Goal: Contribute content: Add original content to the website for others to see

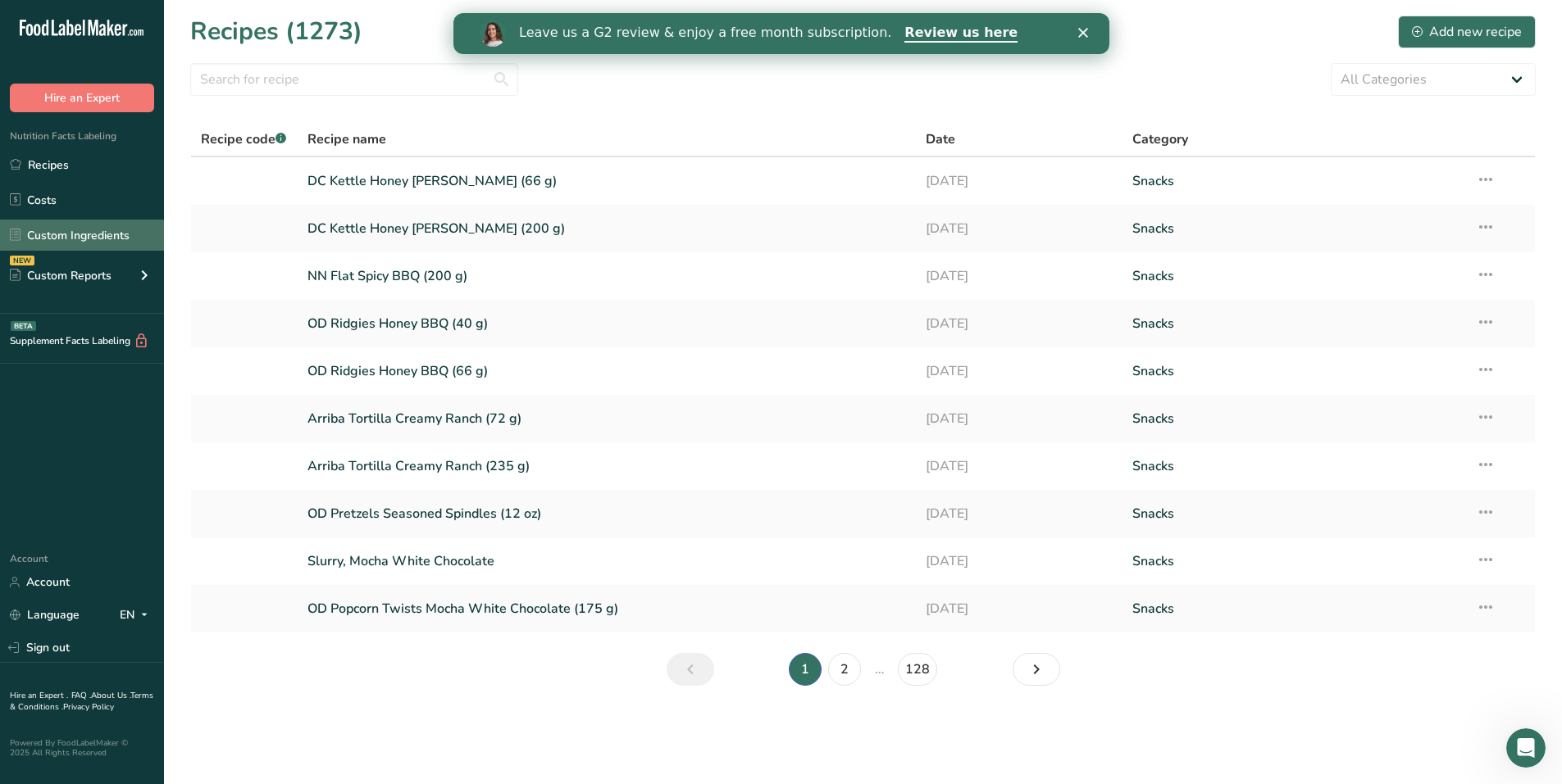
click at [71, 238] on link "Custom Ingredients" at bounding box center [82, 235] width 164 height 31
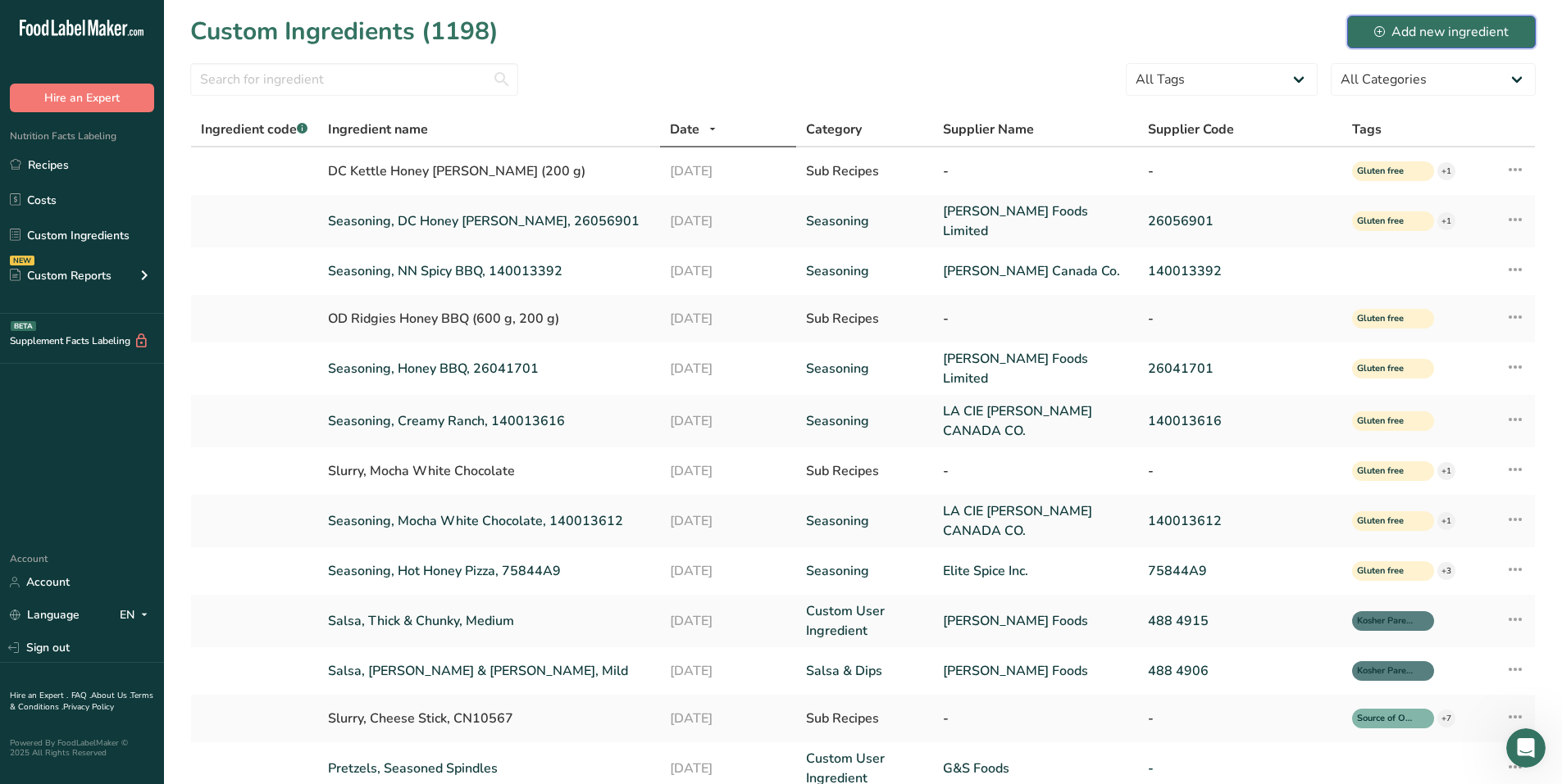
click at [1428, 34] on div "Add new ingredient" at bounding box center [1441, 31] width 134 height 20
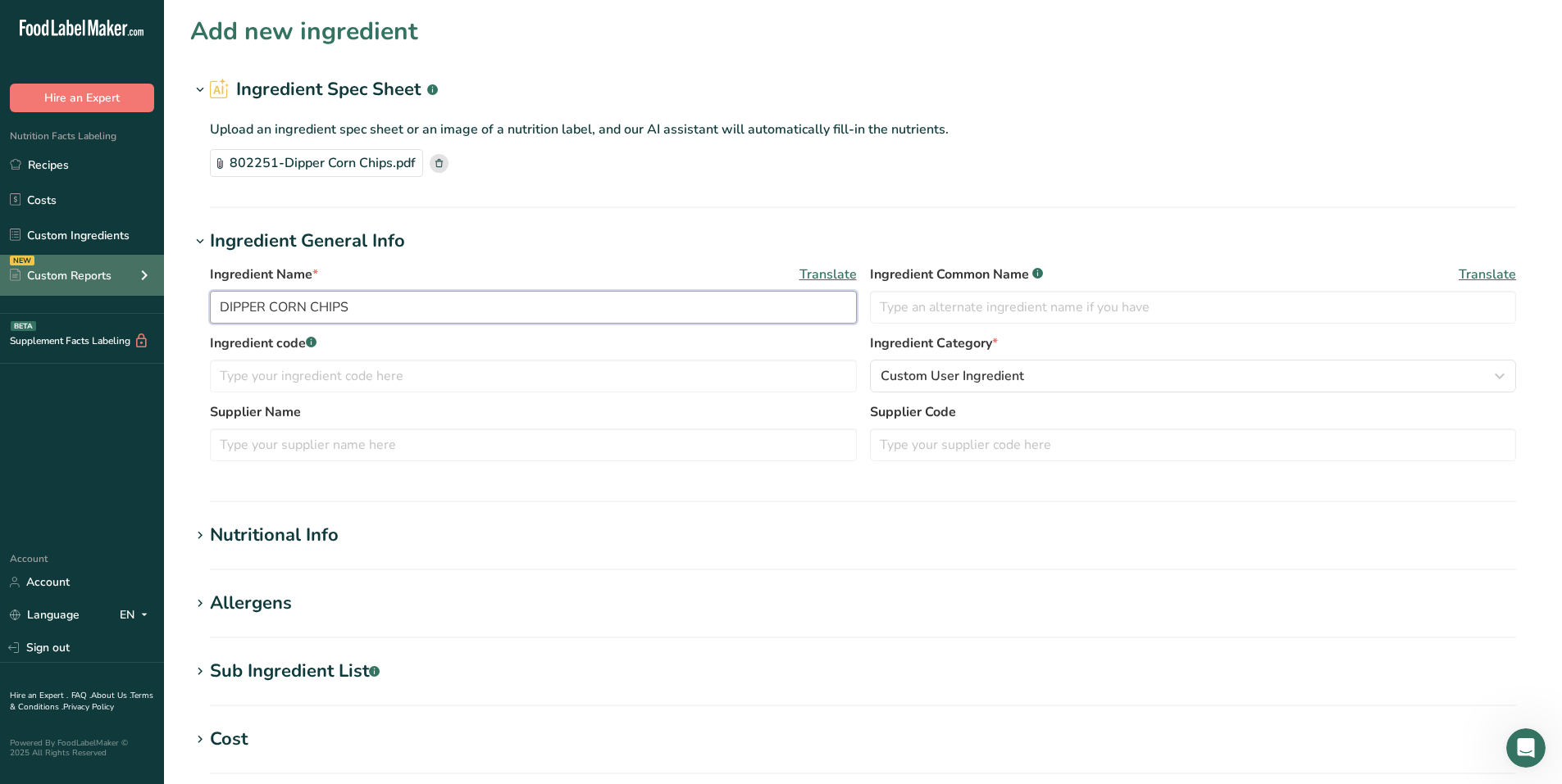
drag, startPoint x: 393, startPoint y: 303, endPoint x: 130, endPoint y: 296, distance: 263.1
click at [130, 296] on div ".a-20{fill:#fff;} Hire an Expert Nutrition Facts Labeling Recipes Costs Custom …" at bounding box center [781, 588] width 1562 height 1177
type input "Corn Chip Bowls"
click at [443, 389] on input "text" at bounding box center [533, 376] width 647 height 33
click at [440, 440] on input "text" at bounding box center [533, 445] width 647 height 33
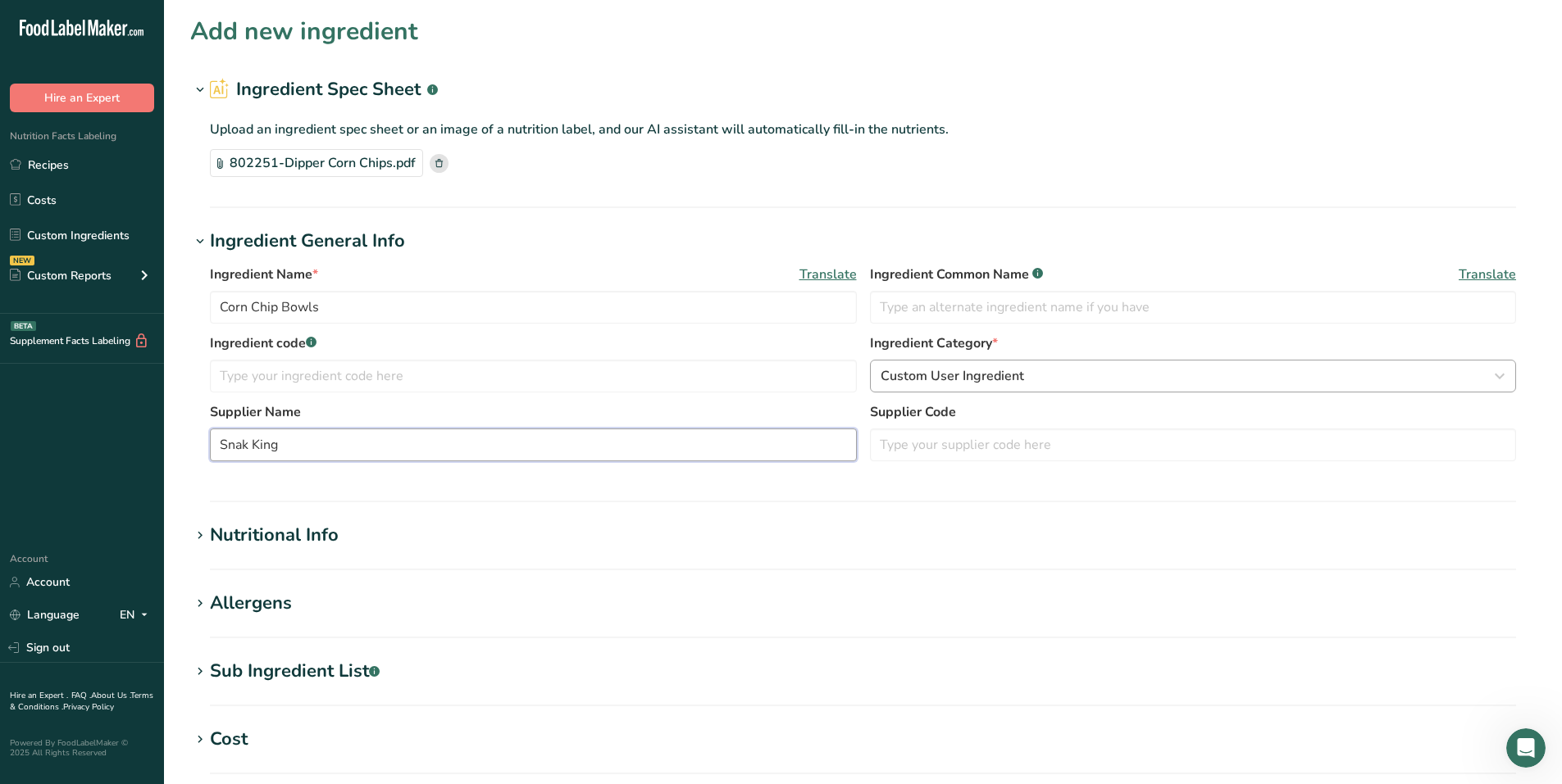
type input "Snak King"
click at [1086, 383] on div "Custom User Ingredient" at bounding box center [1189, 376] width 616 height 20
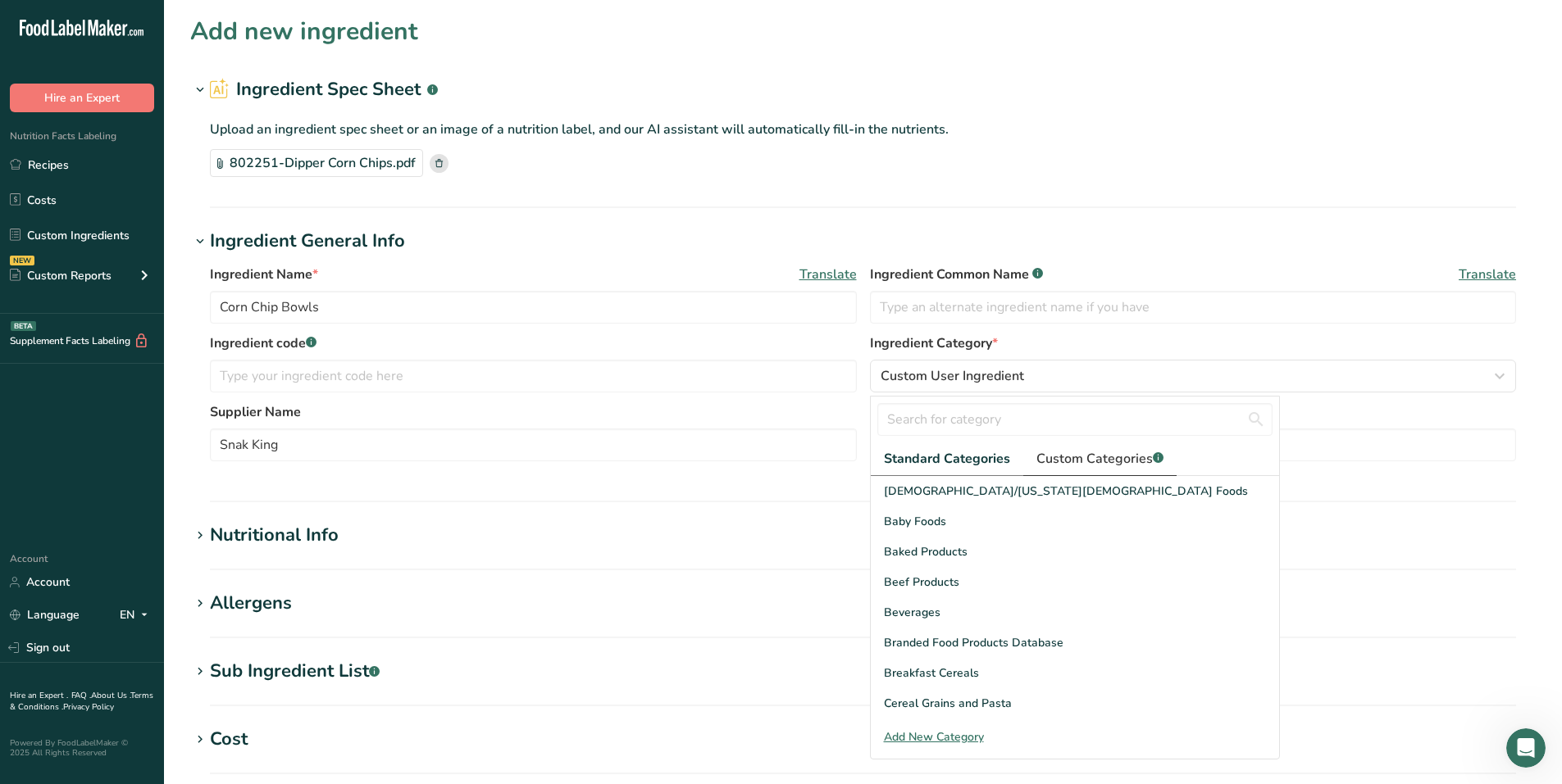
click at [1068, 459] on span "Custom Categories .a-a{fill:#347362;}.b-a{fill:#fff;}" at bounding box center [1099, 458] width 127 height 20
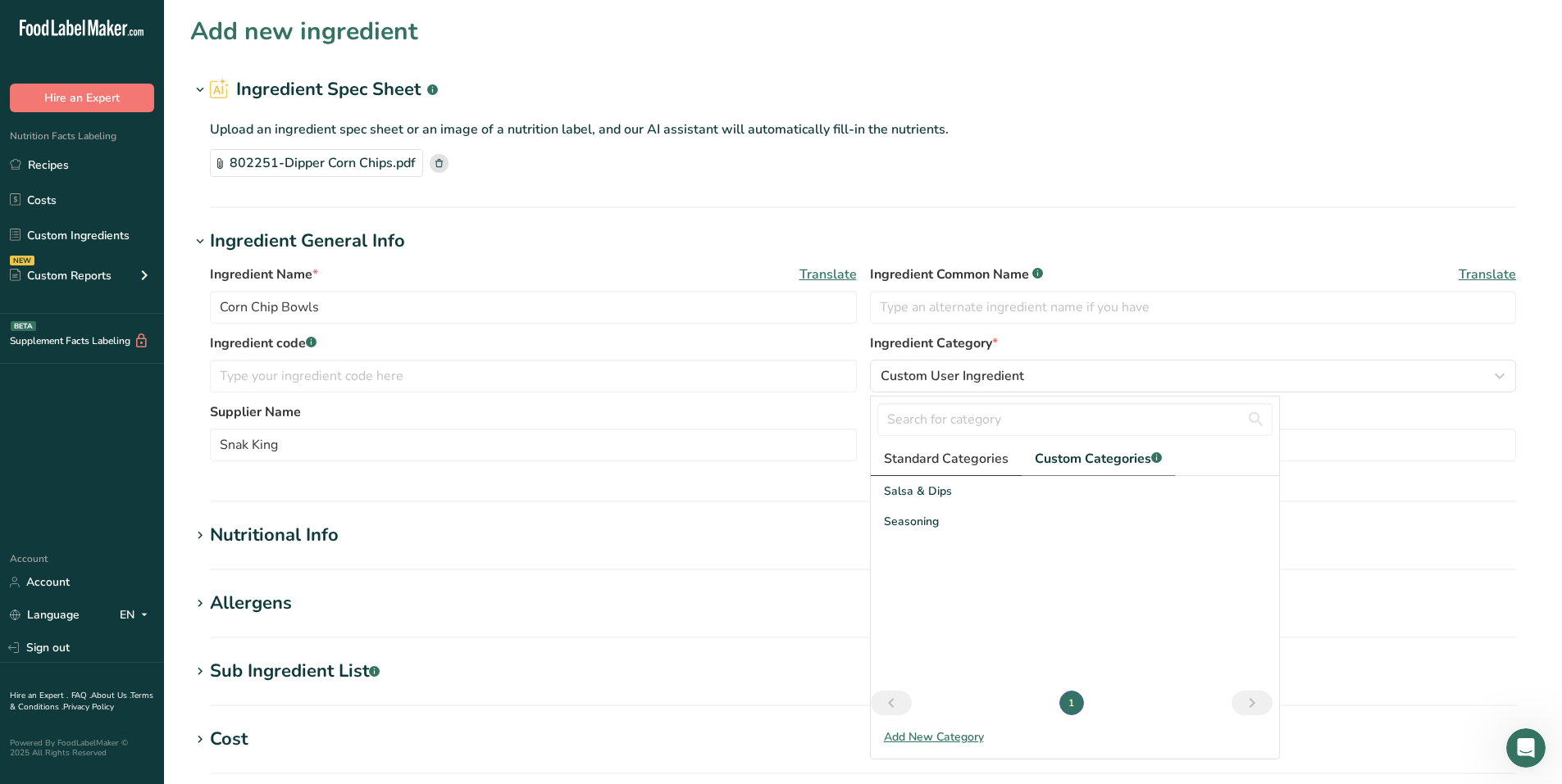
click at [989, 453] on span "Standard Categories" at bounding box center [946, 458] width 124 height 20
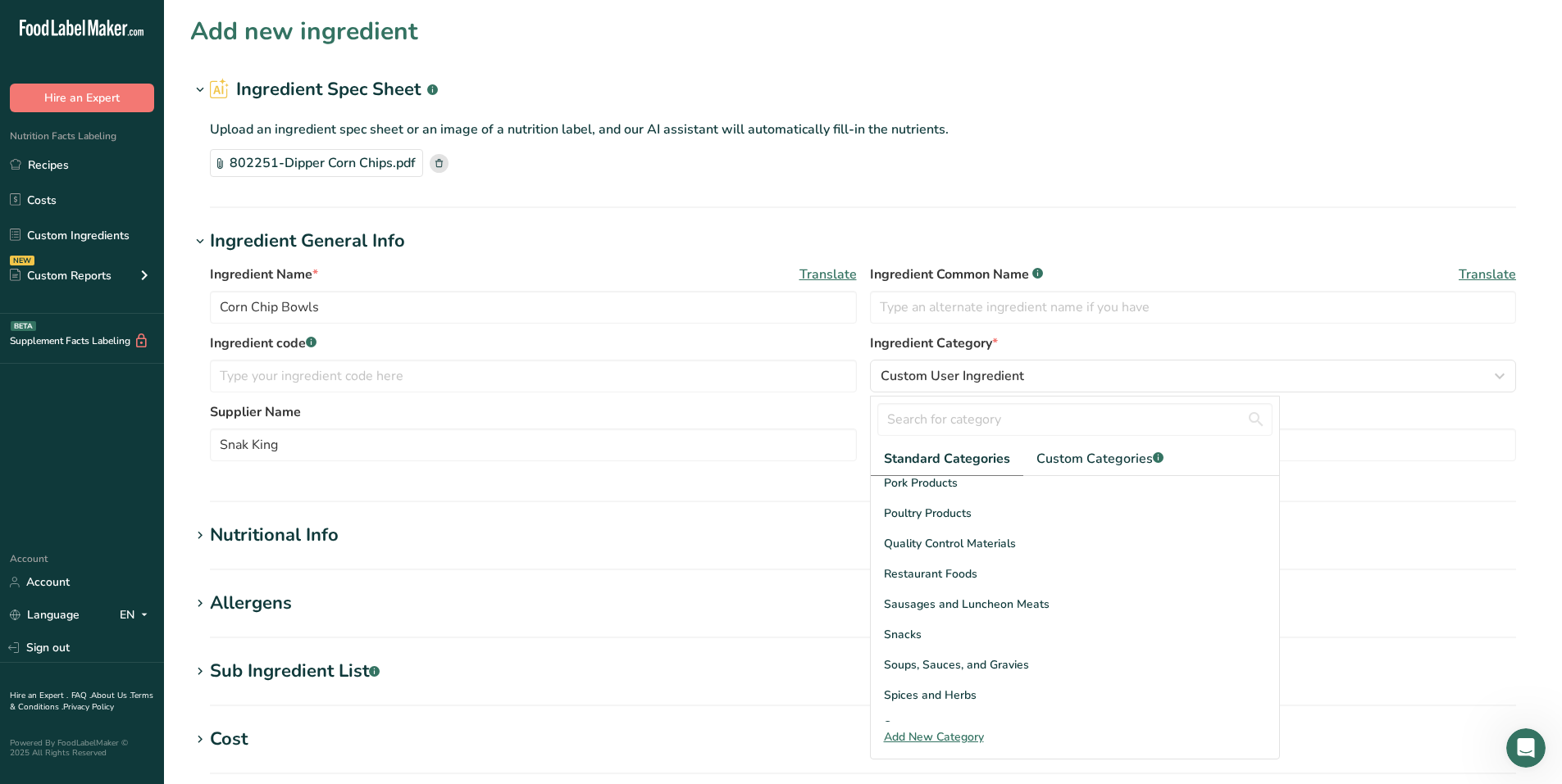
scroll to position [633, 0]
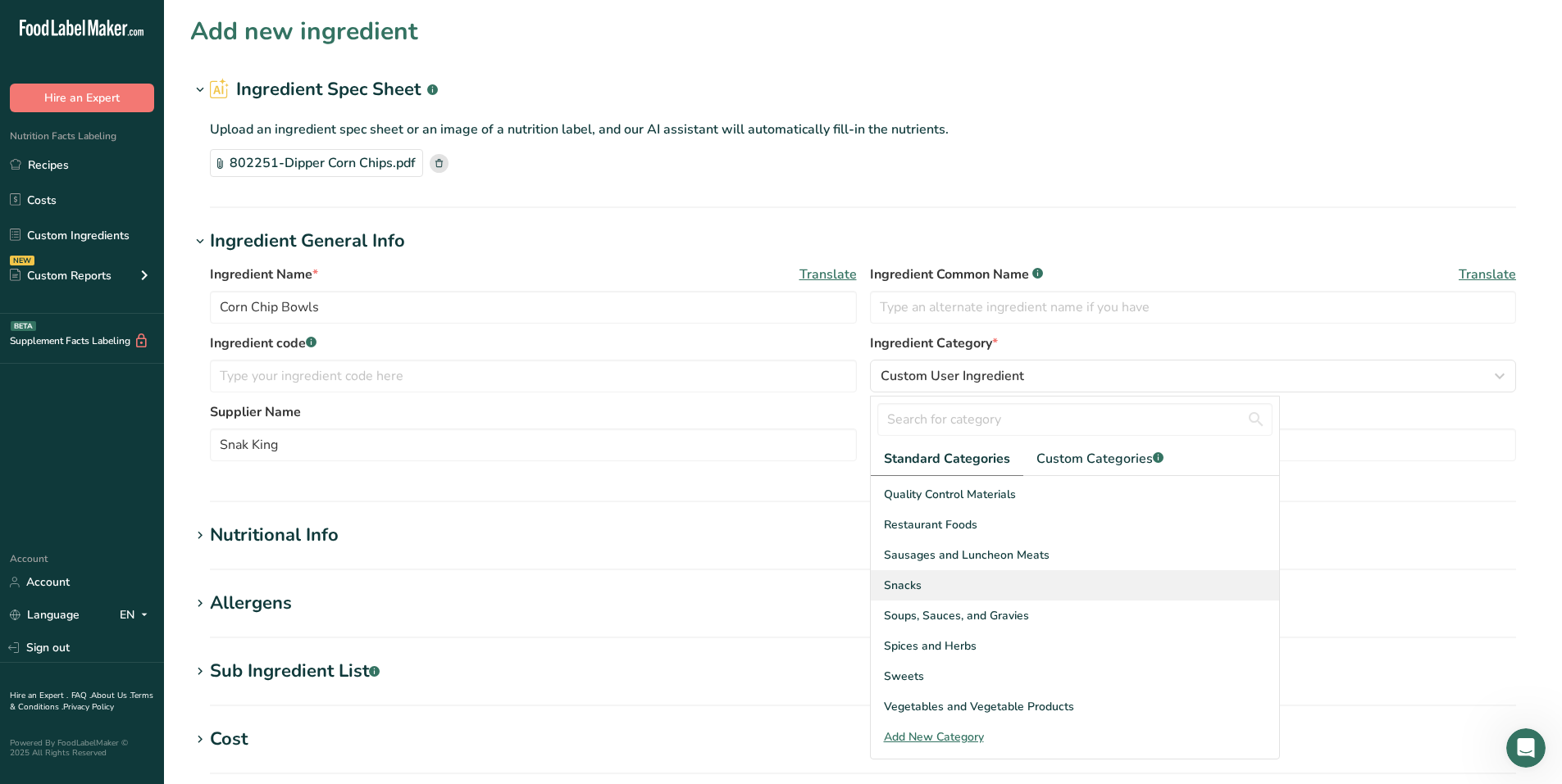
click at [925, 591] on div "Snacks" at bounding box center [1075, 586] width 408 height 31
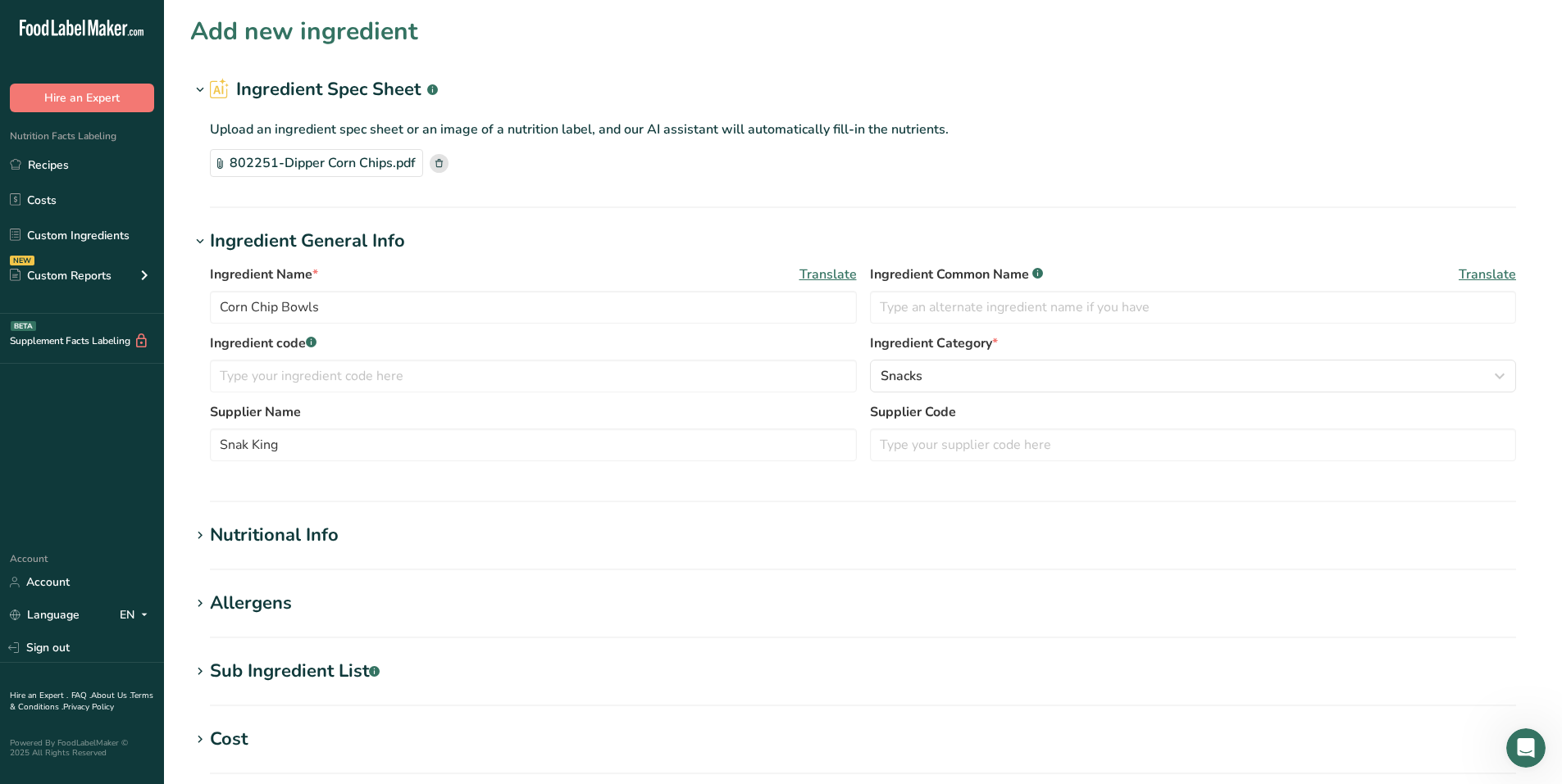
click at [272, 542] on div "Nutritional Info" at bounding box center [274, 536] width 128 height 27
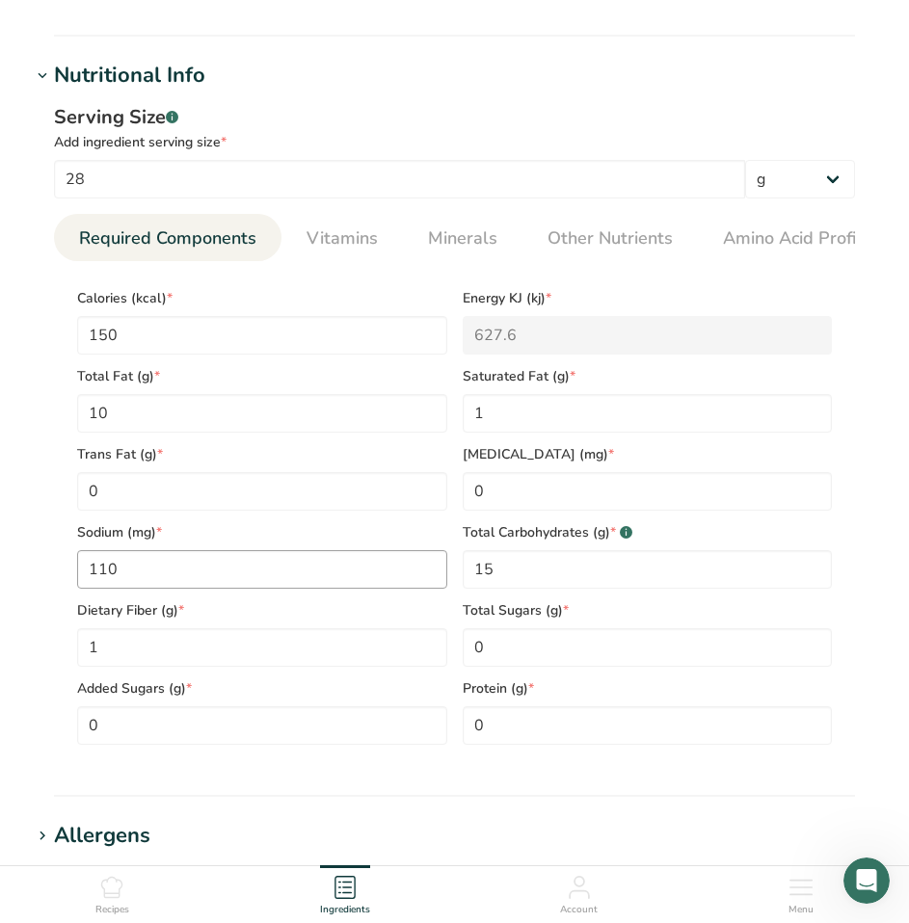
scroll to position [578, 0]
click at [535, 429] on Fat "1" at bounding box center [648, 412] width 370 height 39
type Fat "1.5"
click at [103, 570] on input "110" at bounding box center [262, 568] width 370 height 39
type input "140"
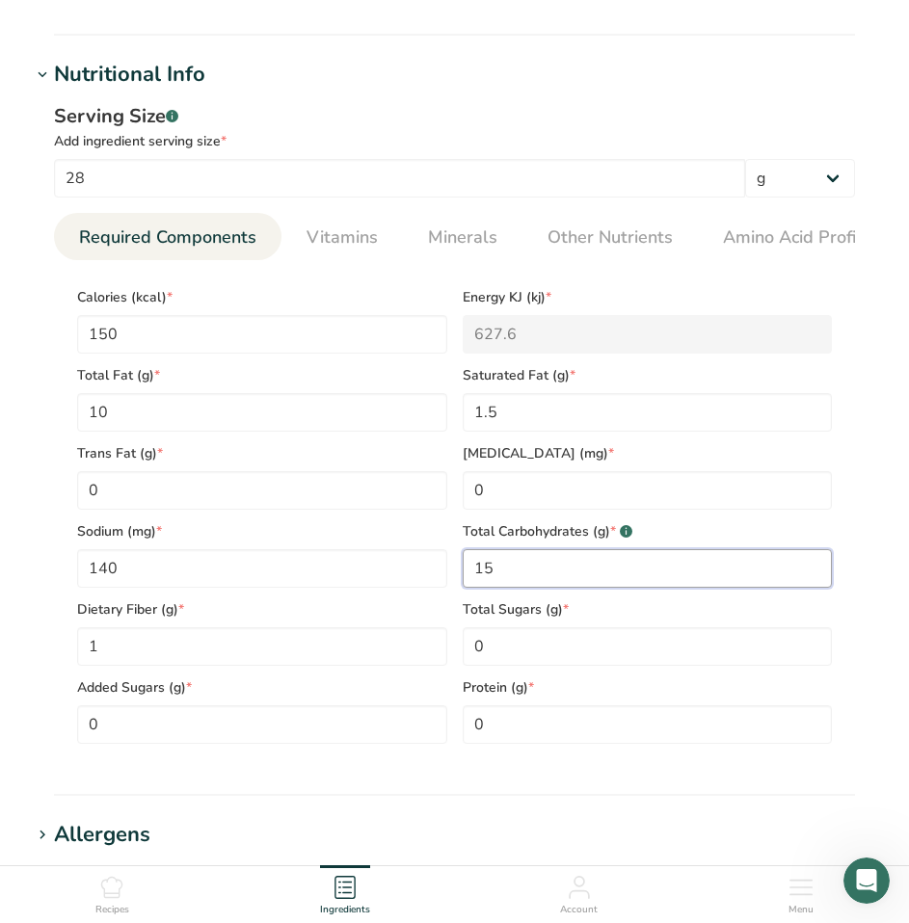
drag, startPoint x: 509, startPoint y: 581, endPoint x: 487, endPoint y: 576, distance: 22.7
click at [487, 576] on Carbohydrates "15" at bounding box center [648, 568] width 370 height 39
type Carbohydrates "13"
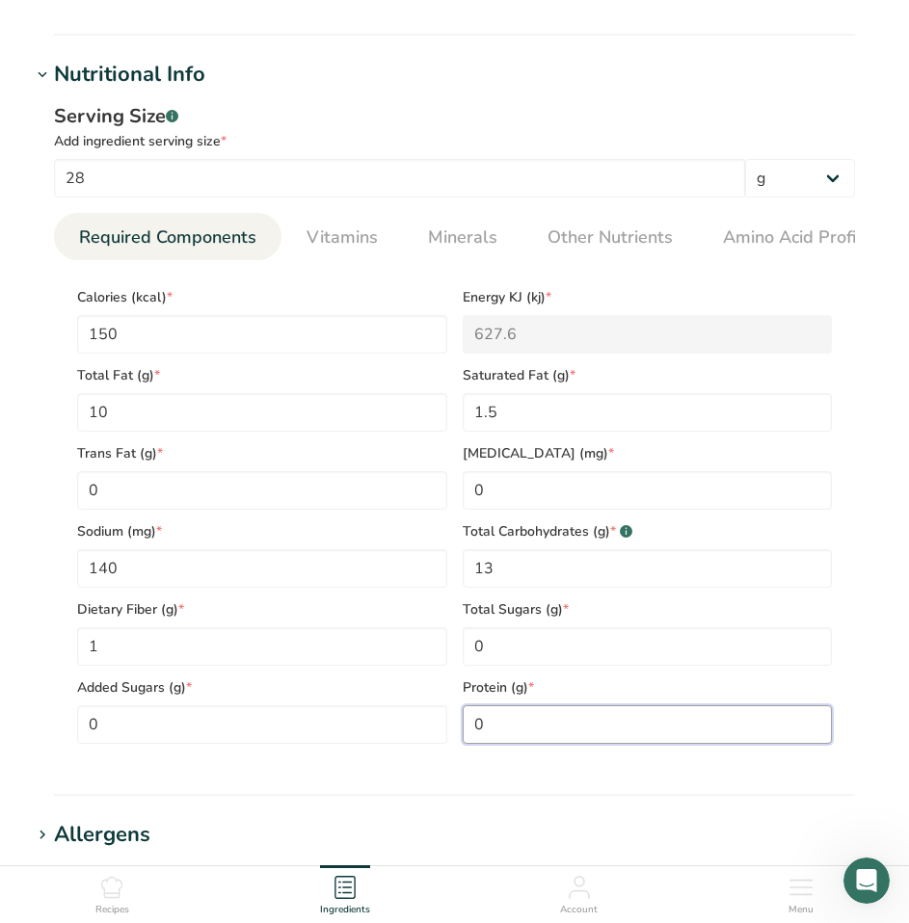
drag, startPoint x: 531, startPoint y: 721, endPoint x: 471, endPoint y: 724, distance: 59.8
click at [471, 724] on input "0" at bounding box center [648, 724] width 370 height 39
type input "2"
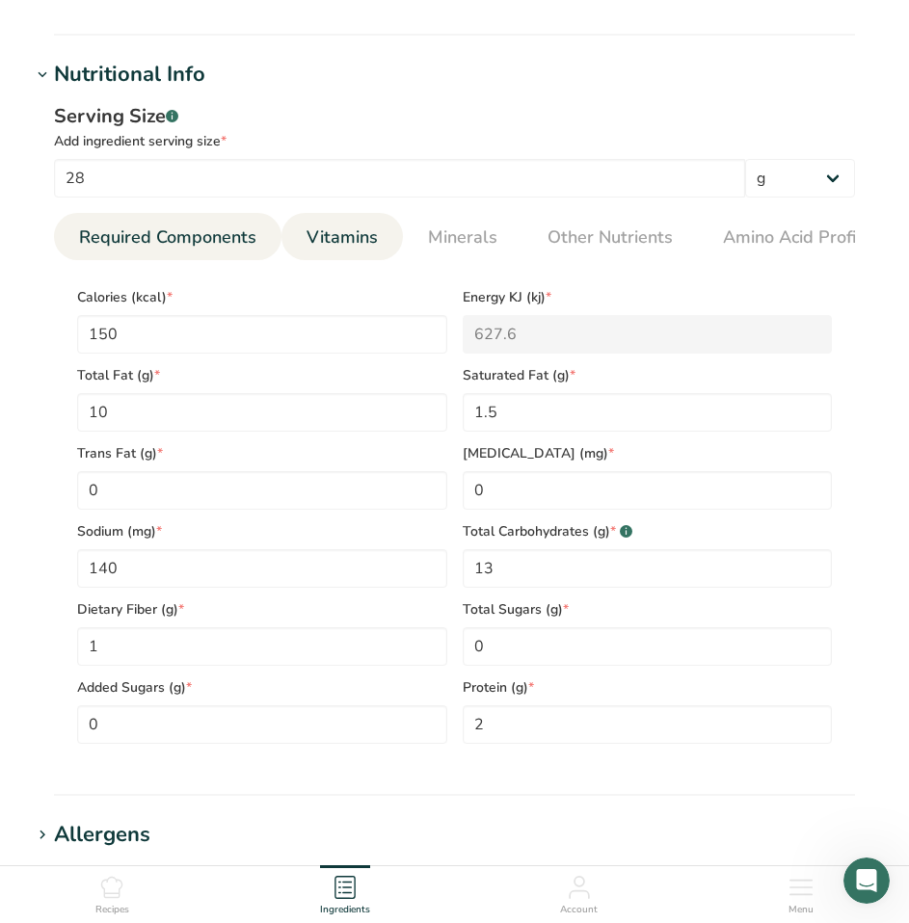
click at [352, 232] on span "Vitamins" at bounding box center [341, 238] width 71 height 26
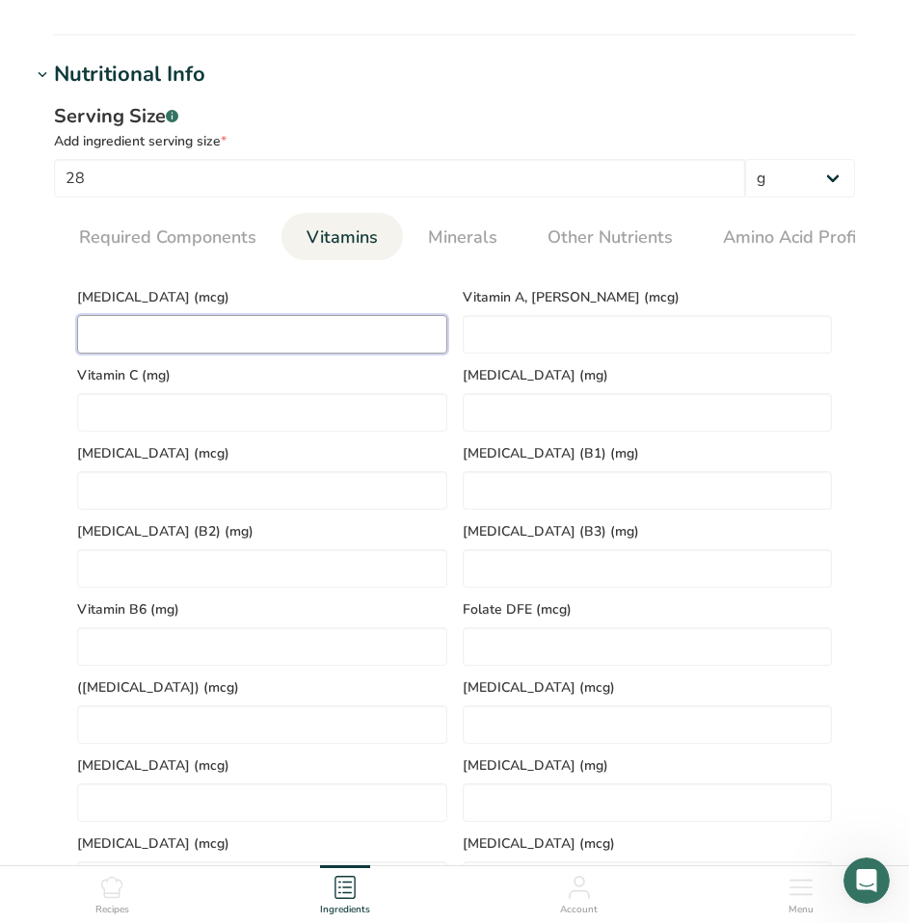
click at [202, 332] on D "number" at bounding box center [262, 334] width 370 height 39
type D "0"
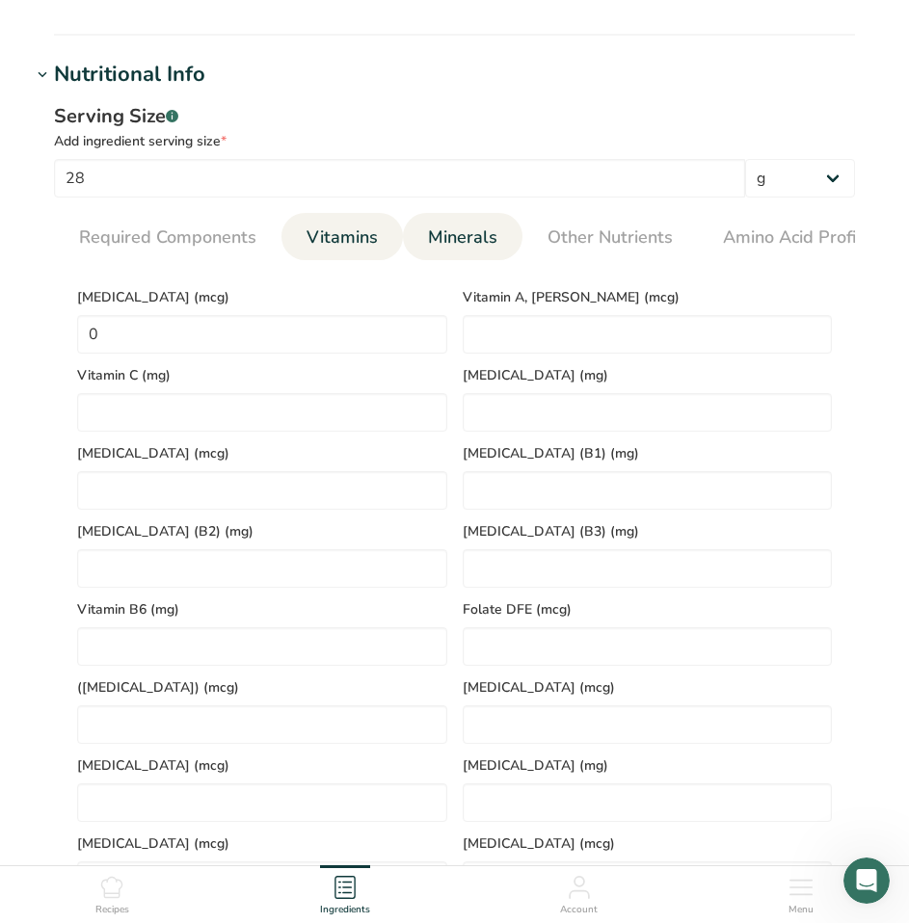
click at [441, 250] on span "Minerals" at bounding box center [462, 238] width 69 height 26
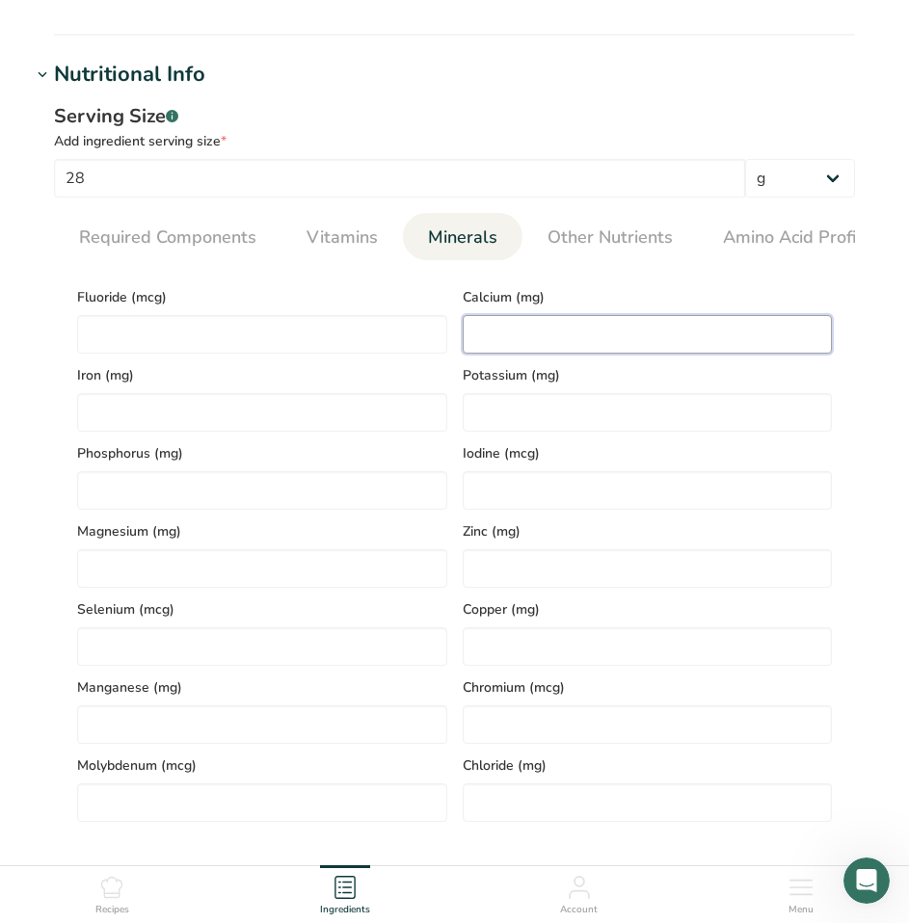
click at [499, 324] on input "number" at bounding box center [648, 334] width 370 height 39
type input "0"
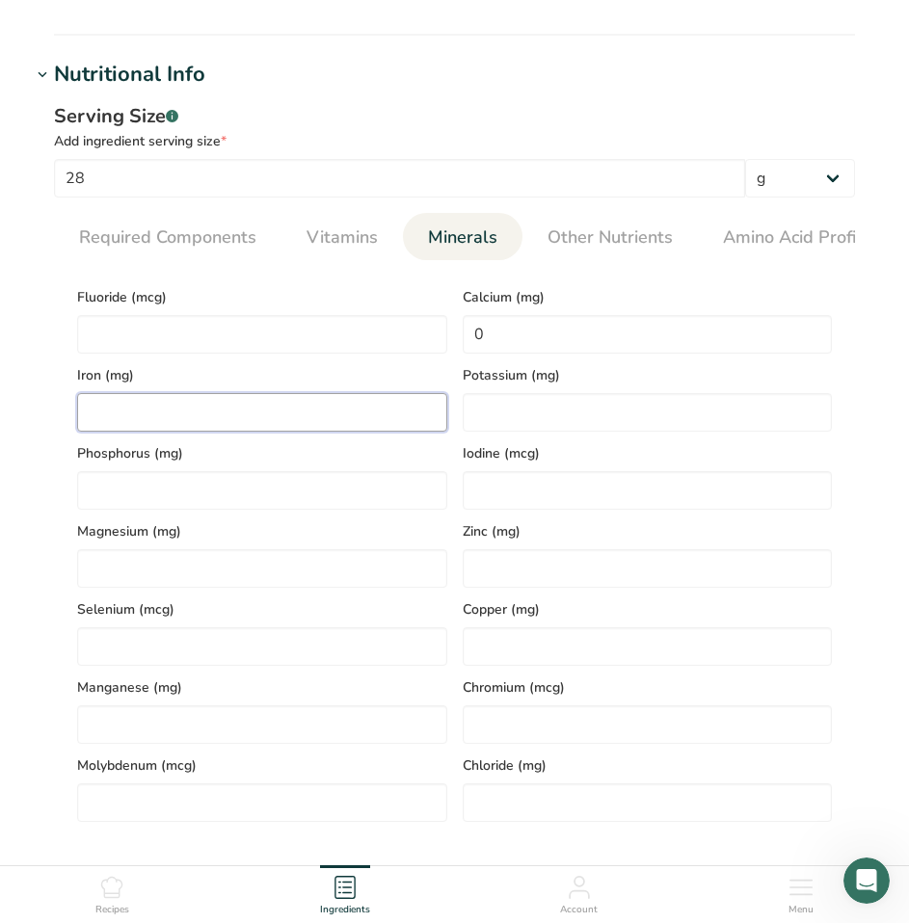
click at [136, 403] on input "number" at bounding box center [262, 412] width 370 height 39
type input "0.5"
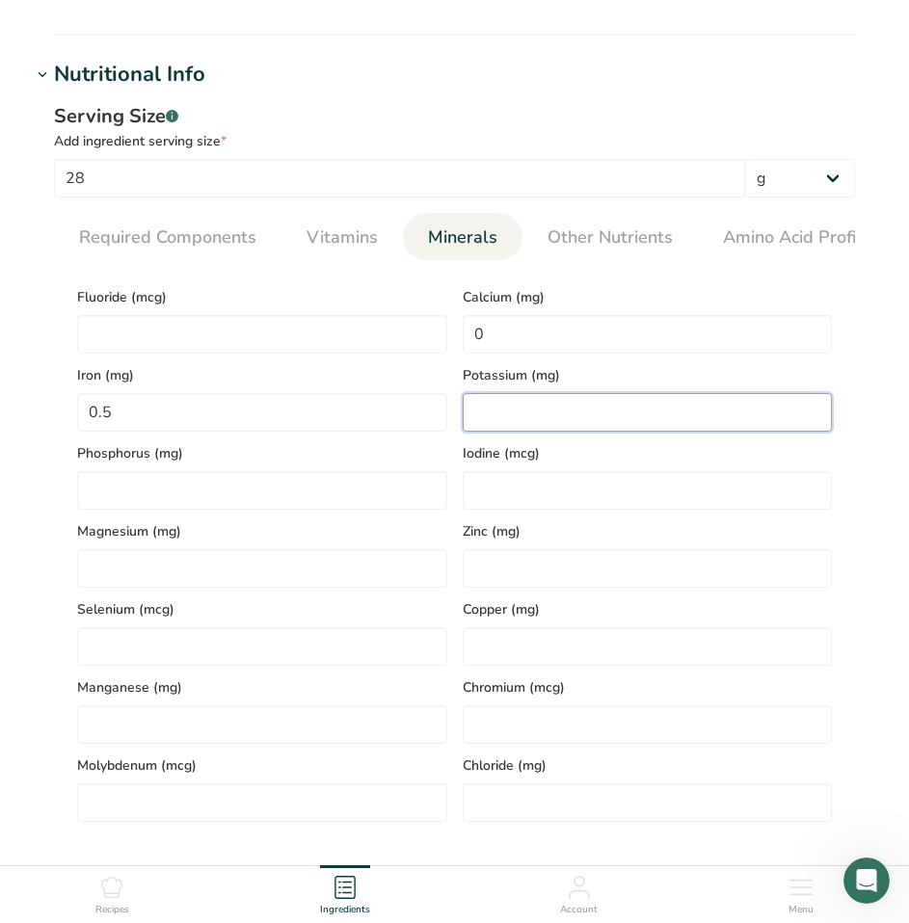
click at [522, 417] on input "number" at bounding box center [648, 412] width 370 height 39
type input "50"
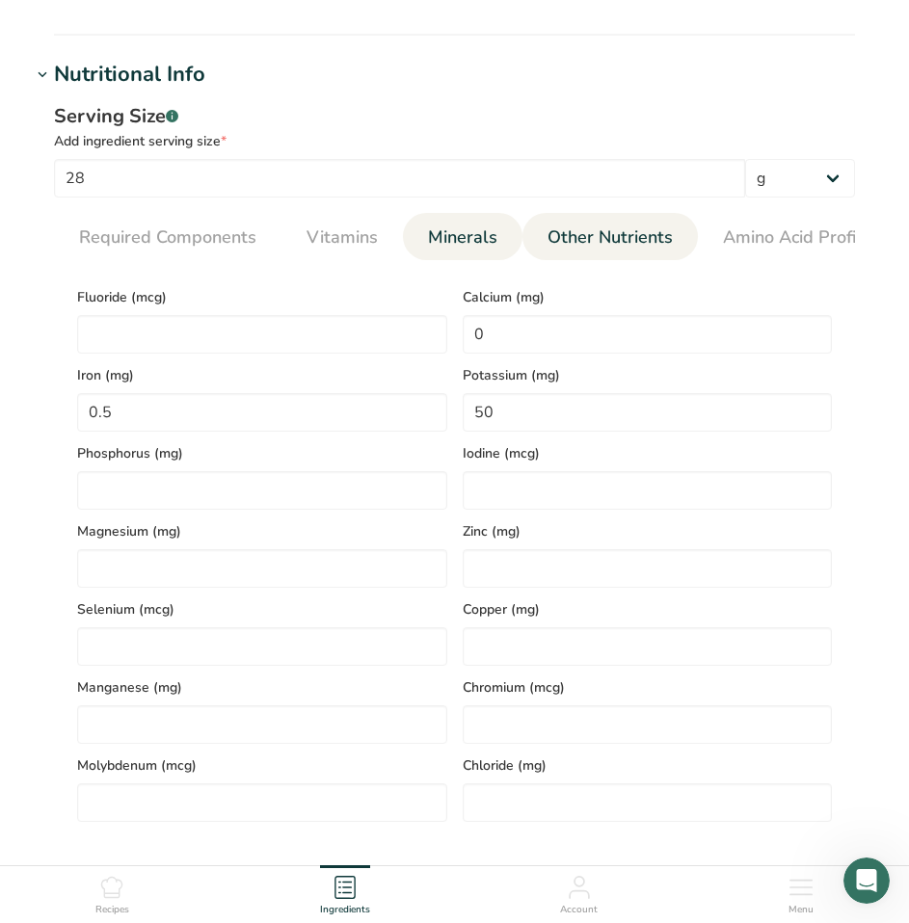
click at [579, 239] on span "Other Nutrients" at bounding box center [609, 238] width 125 height 26
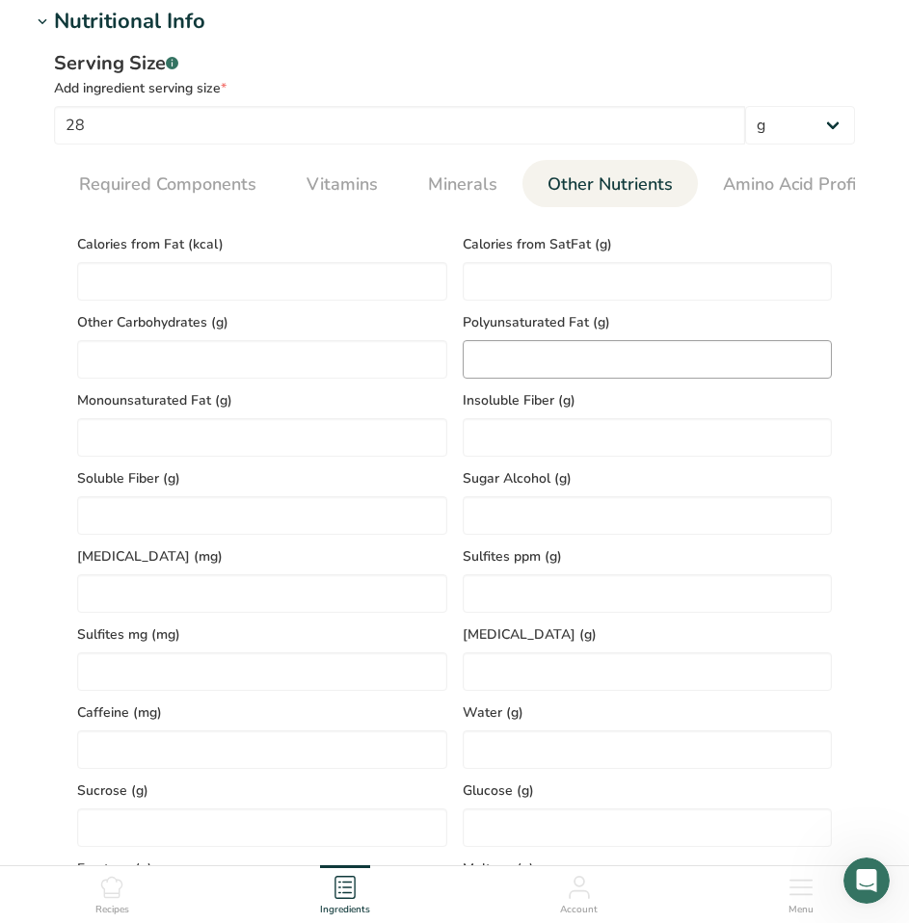
scroll to position [675, 0]
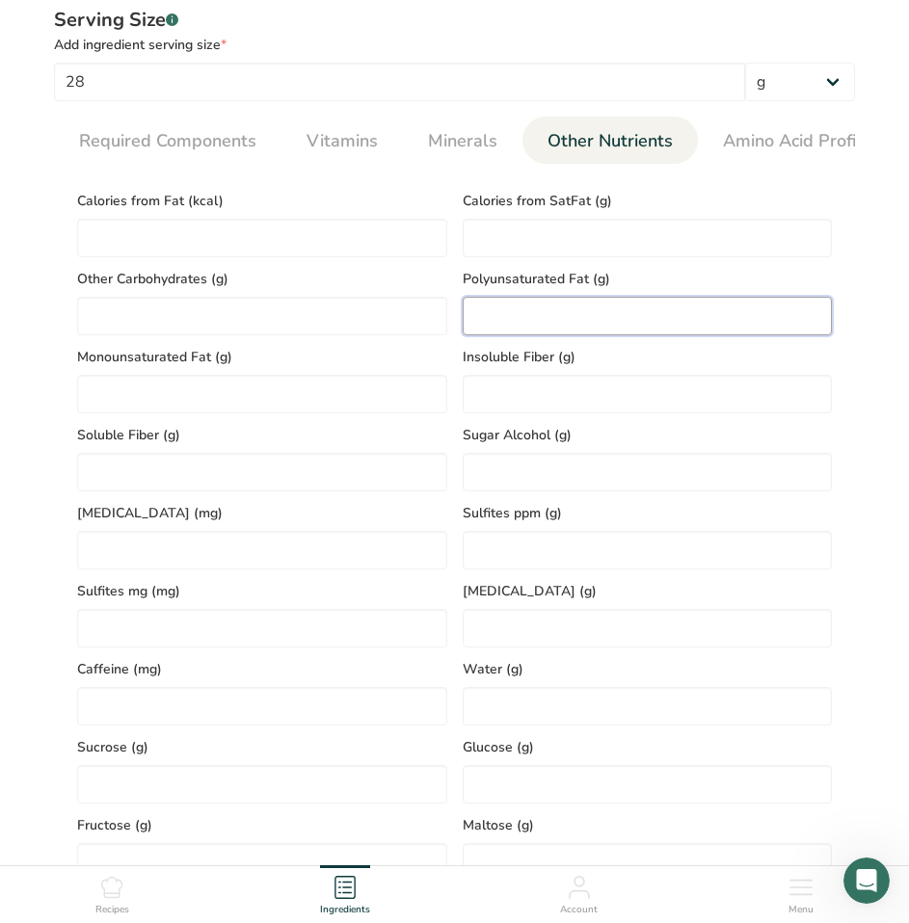
click at [505, 317] on Fat "number" at bounding box center [648, 316] width 370 height 39
type Fat "6"
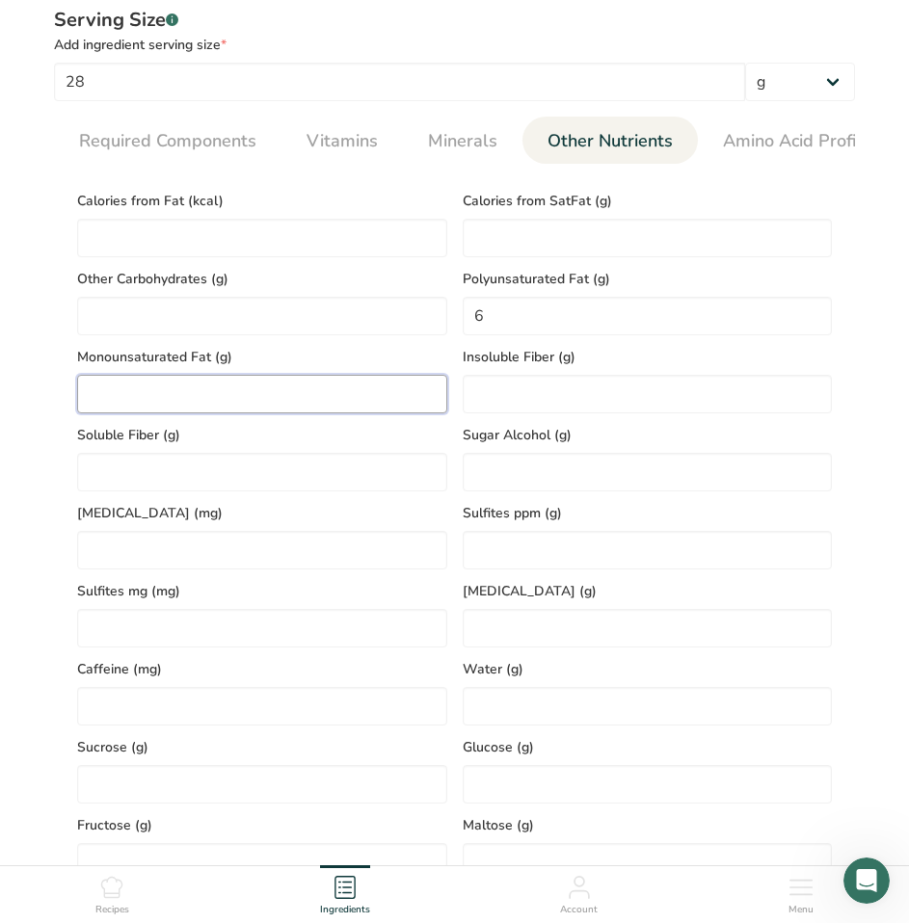
click at [150, 402] on Fat "number" at bounding box center [262, 394] width 370 height 39
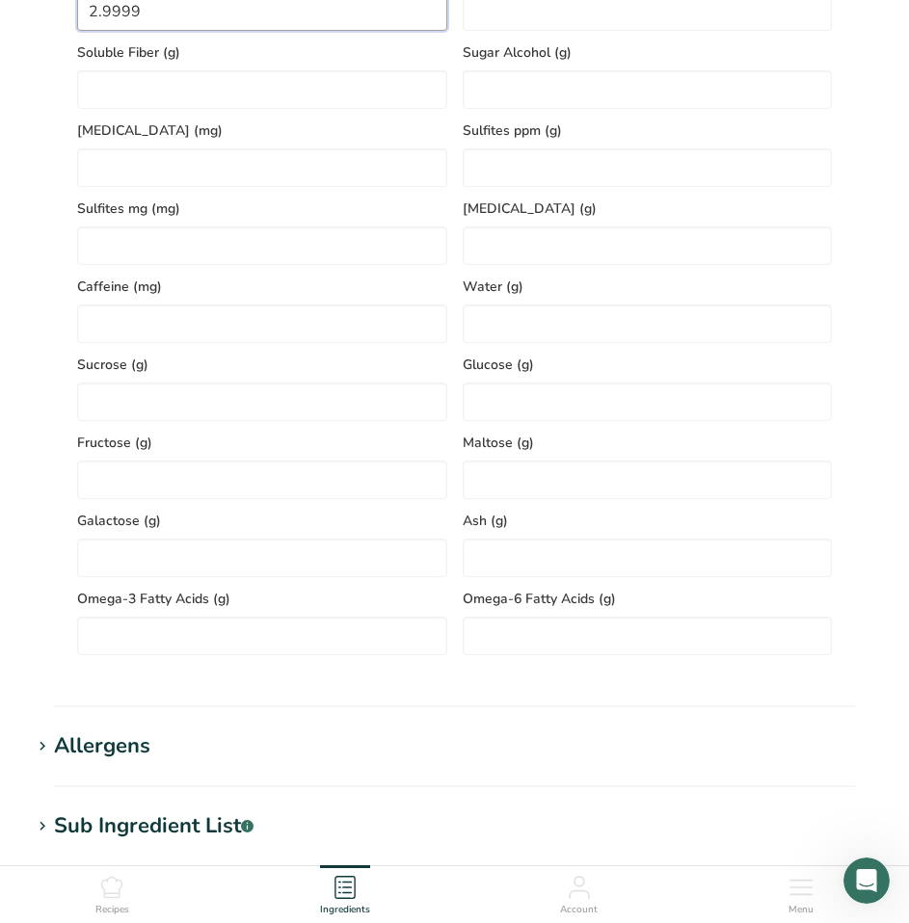
scroll to position [1060, 0]
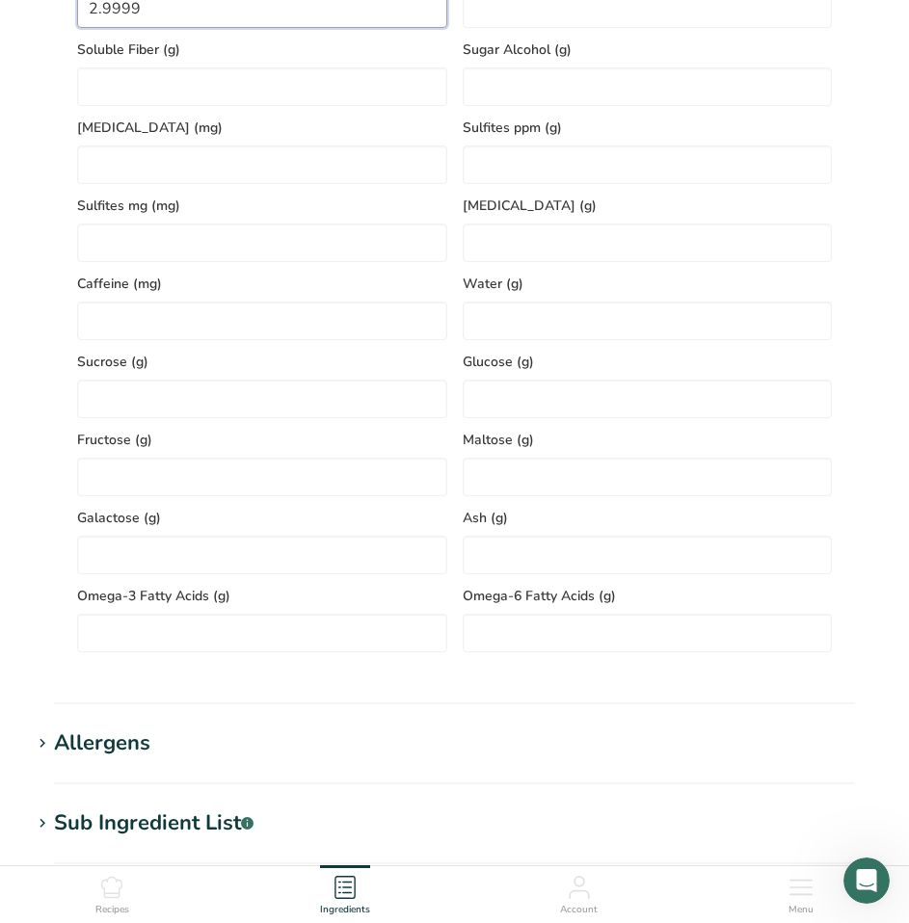
type Fat "2.9999"
click at [280, 411] on input "number" at bounding box center [262, 399] width 370 height 39
click at [530, 336] on input "number" at bounding box center [648, 321] width 370 height 39
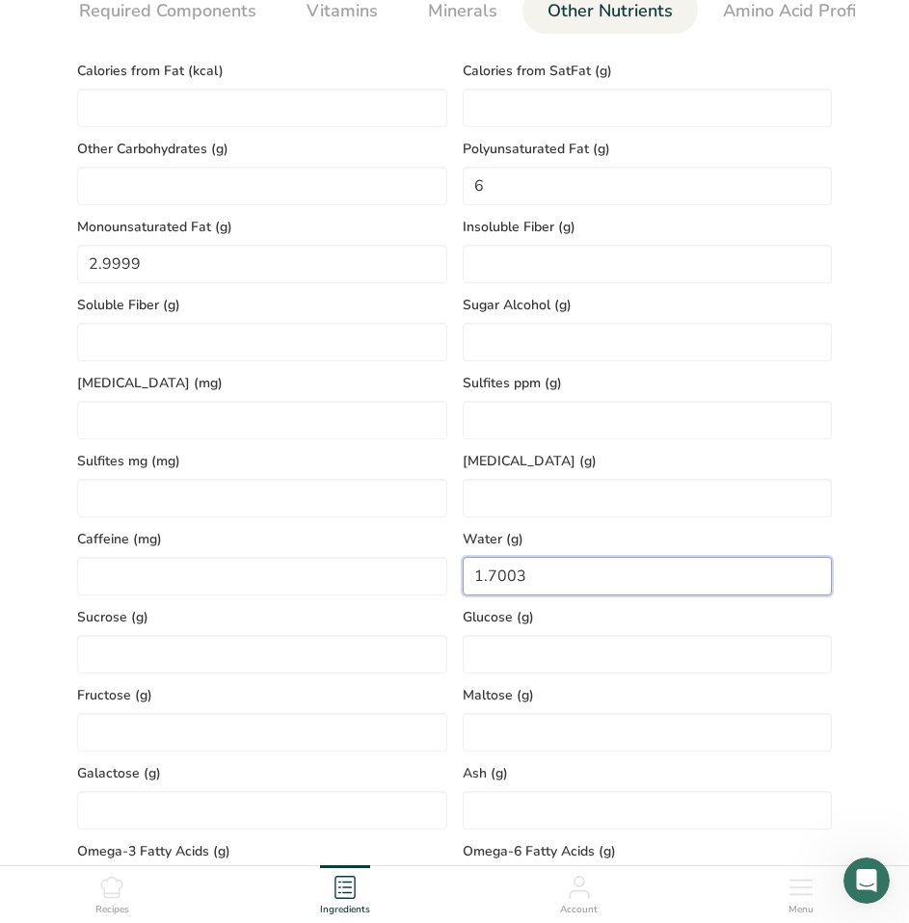
scroll to position [964, 0]
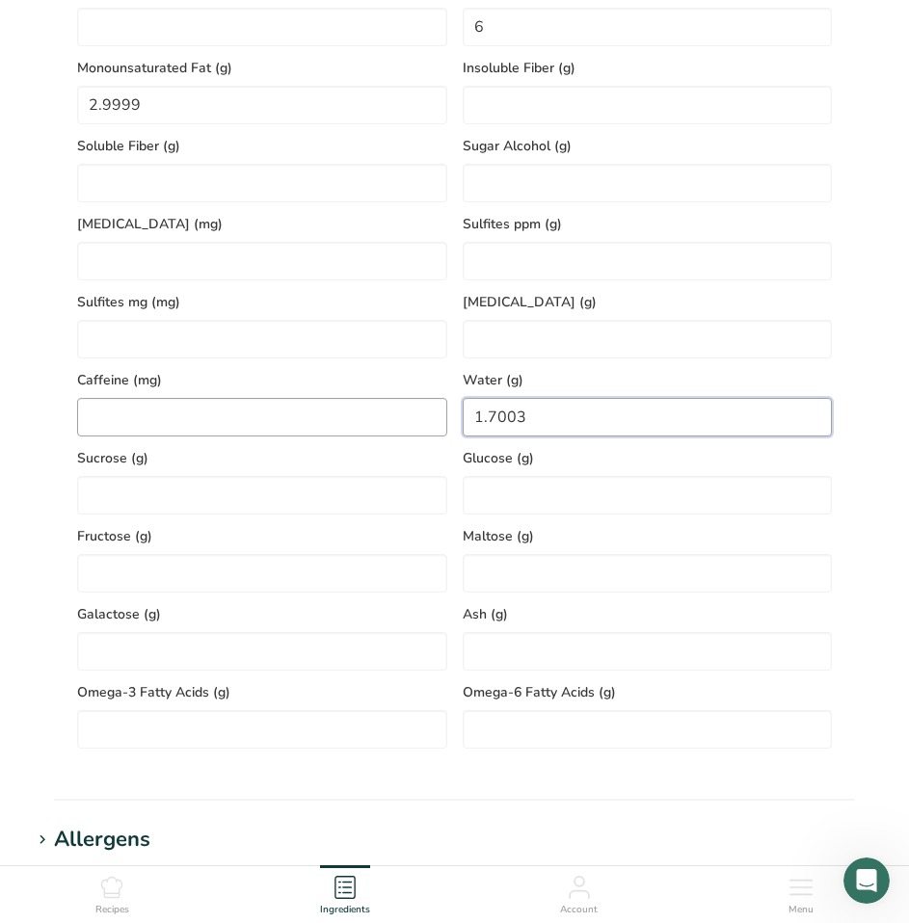
drag, startPoint x: 534, startPoint y: 415, endPoint x: 692, endPoint y: 409, distance: 158.2
click at [415, 423] on div "Calories from Fat (kcal) Calories from SatFat (g) Other Carbohydrates (g) Polyu…" at bounding box center [454, 319] width 770 height 859
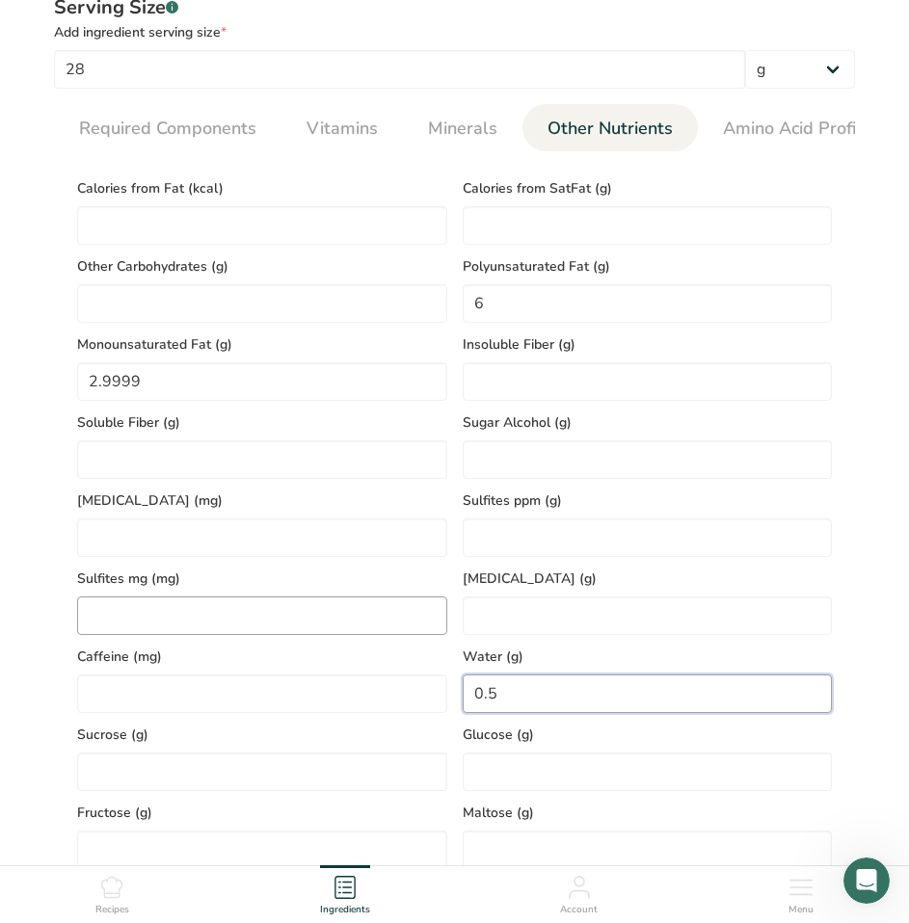
scroll to position [675, 0]
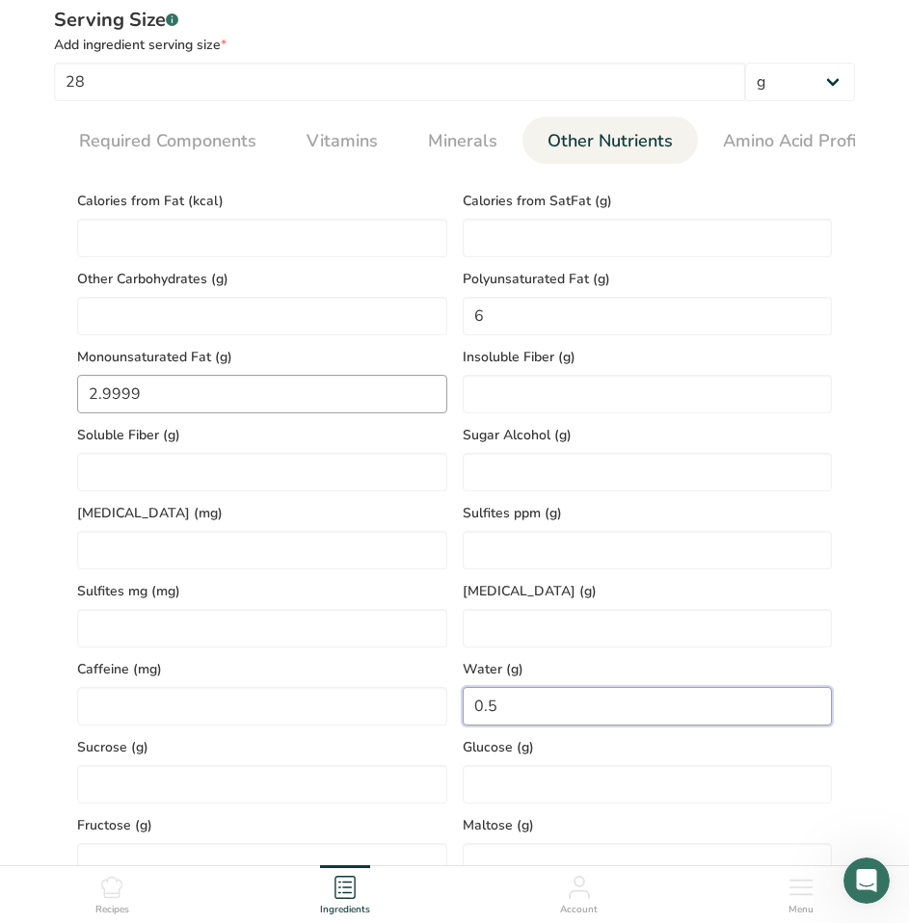
type input "0.5"
click at [265, 413] on Fat "2.9999" at bounding box center [262, 394] width 370 height 39
drag, startPoint x: 167, startPoint y: 408, endPoint x: 63, endPoint y: 406, distance: 104.1
click at [63, 406] on section "Calories (kcal) * 150 Energy KJ (kj) * 627.6 Total Fat (g) * 10 Saturated Fat (…" at bounding box center [454, 608] width 801 height 889
type Fat "3"
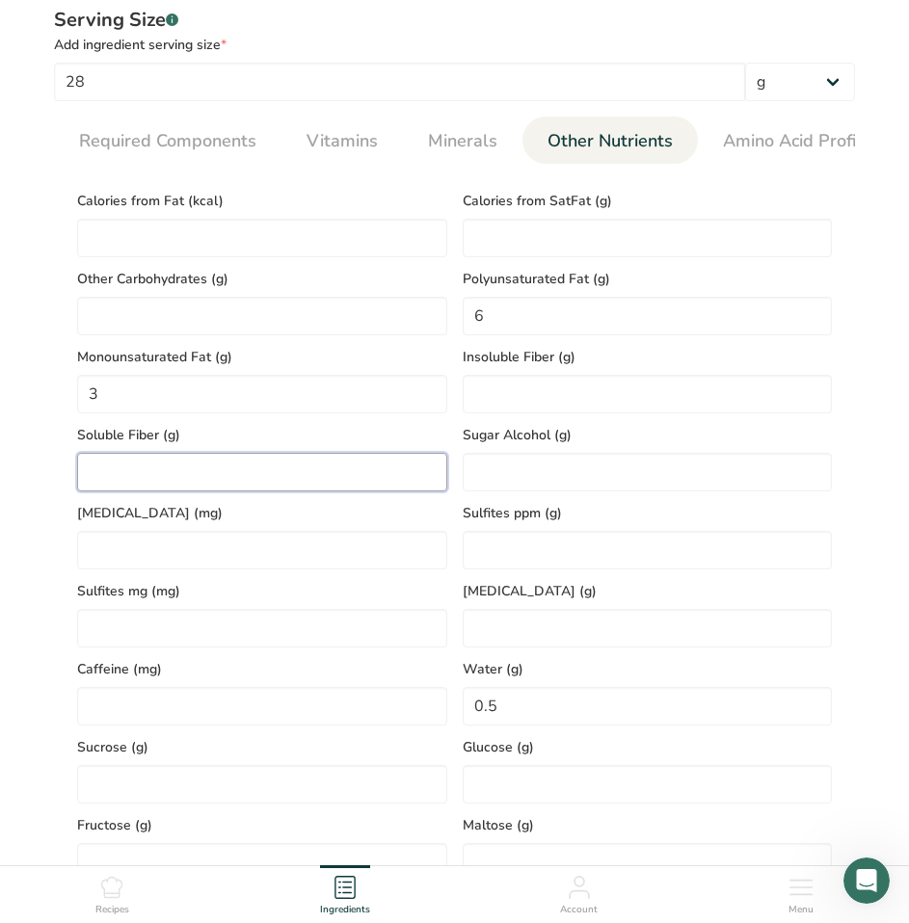
click at [371, 464] on Fiber "number" at bounding box center [262, 472] width 370 height 39
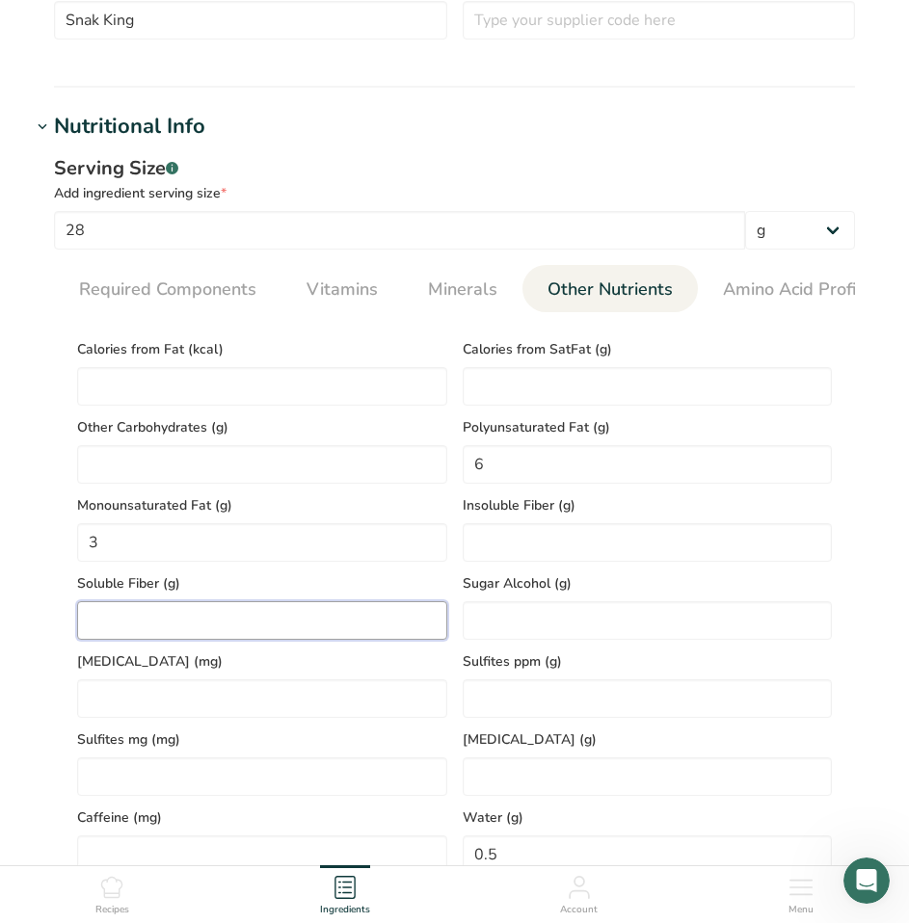
scroll to position [482, 0]
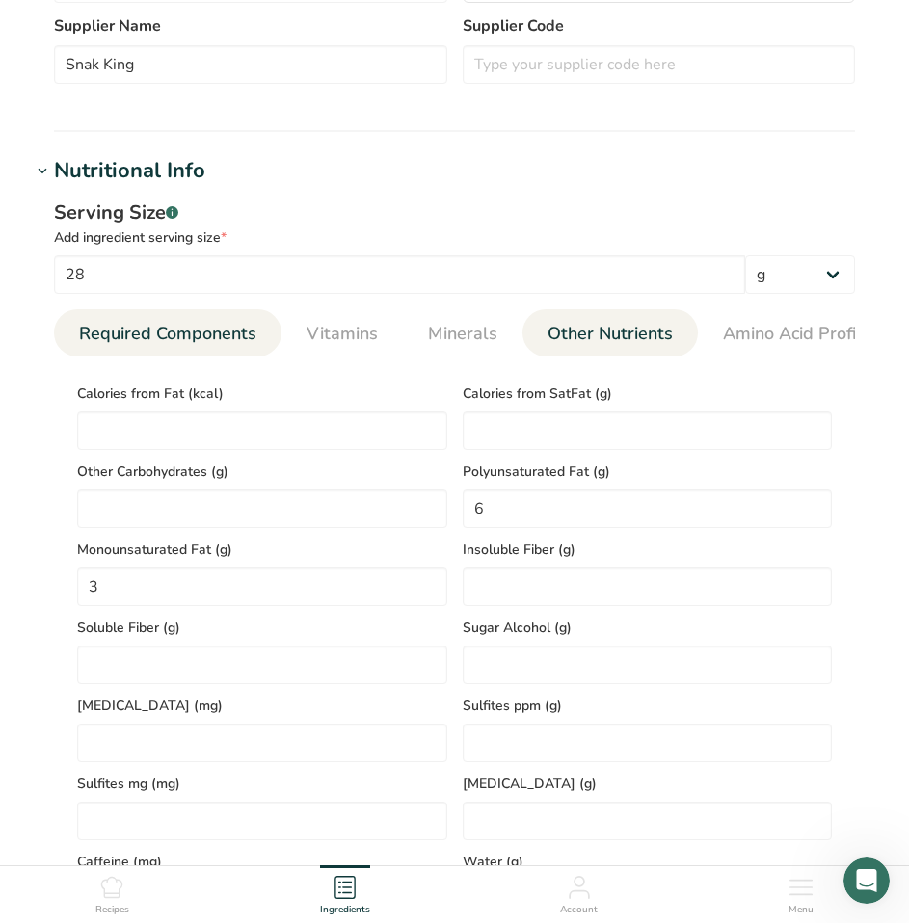
click at [176, 331] on span "Required Components" at bounding box center [167, 334] width 177 height 26
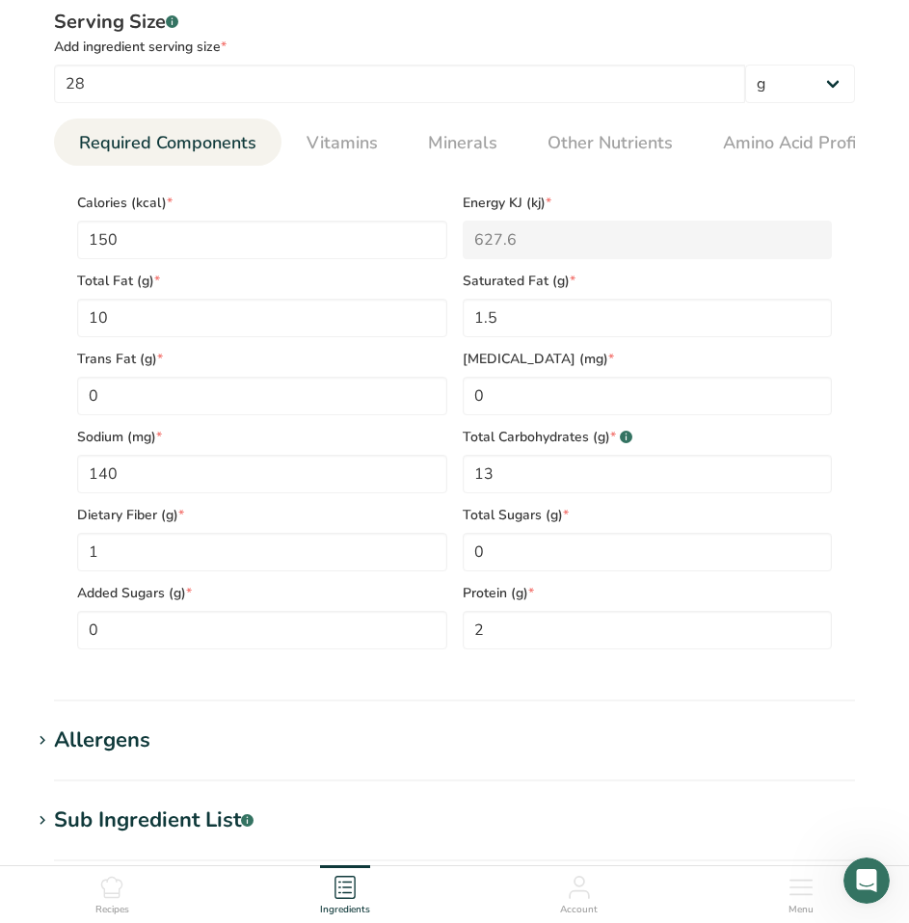
scroll to position [675, 0]
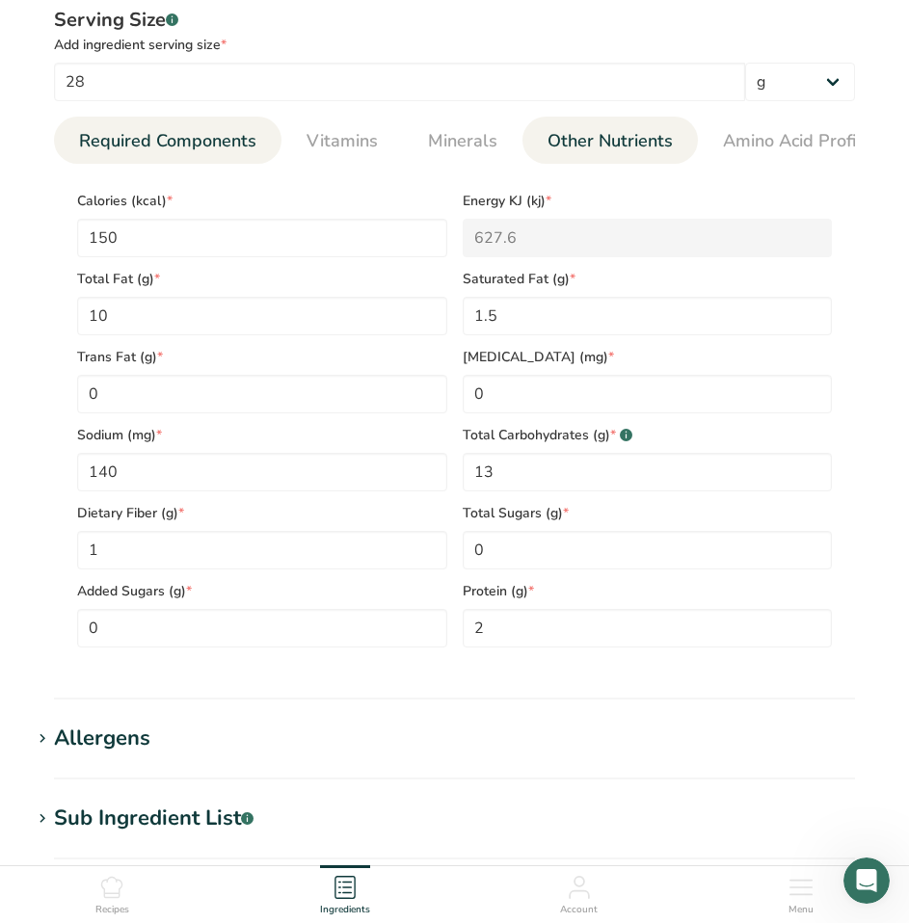
click at [588, 146] on span "Other Nutrients" at bounding box center [609, 141] width 125 height 26
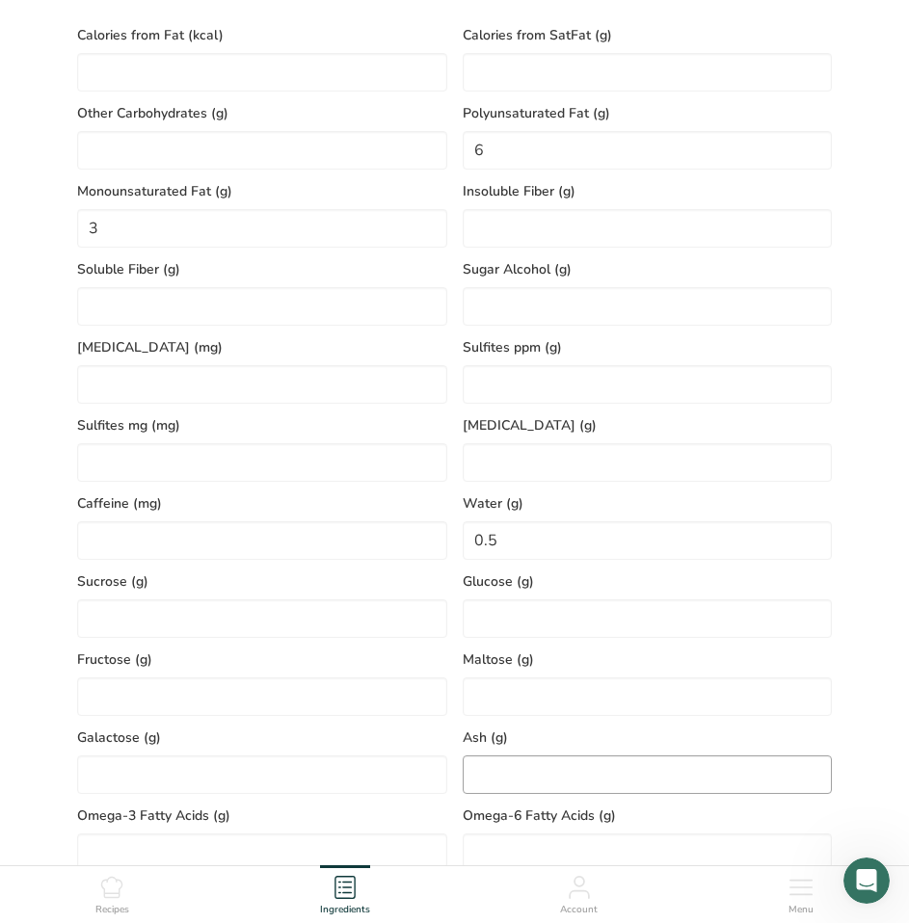
scroll to position [867, 0]
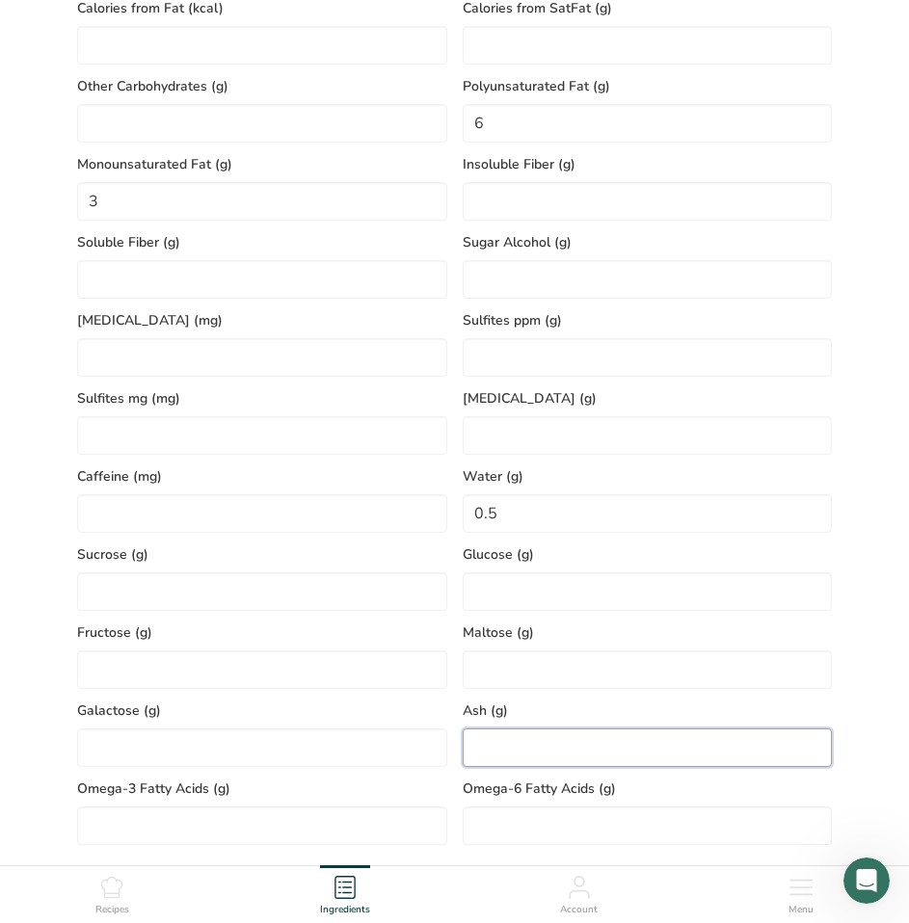
click at [528, 742] on input "number" at bounding box center [648, 748] width 370 height 39
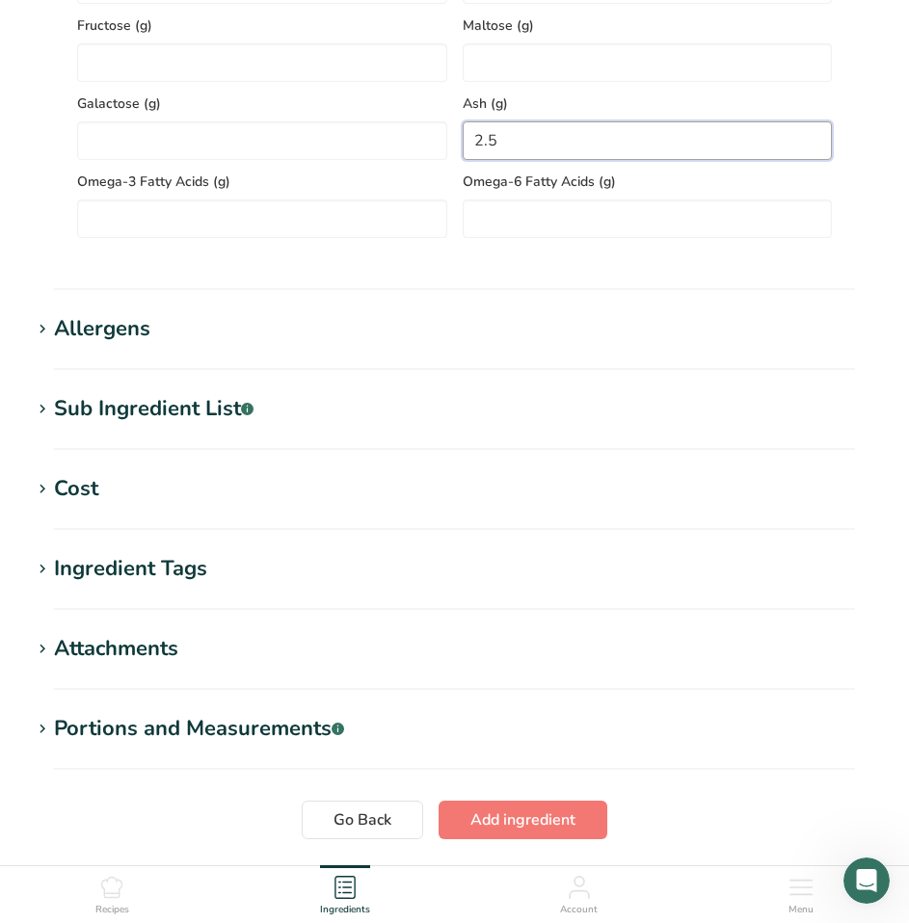
scroll to position [1617, 0]
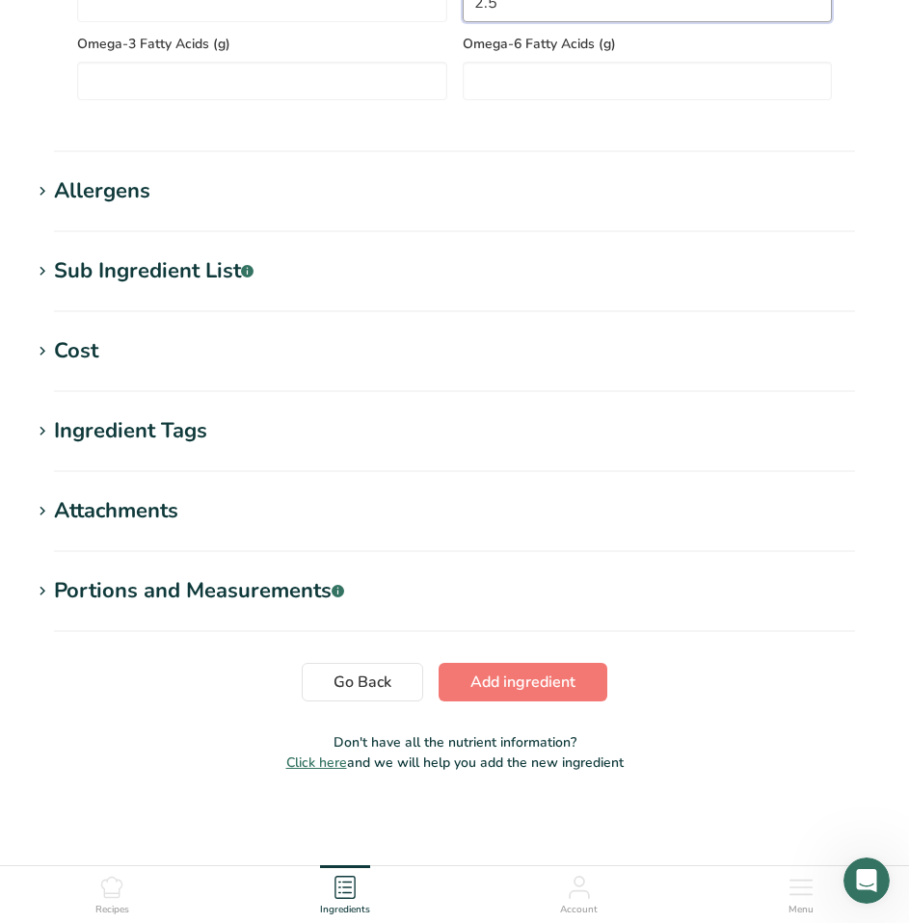
type input "2.5"
click at [138, 272] on div "Sub Ingredient List .a-a{fill:#347362;}.b-a{fill:#fff;}" at bounding box center [153, 271] width 199 height 32
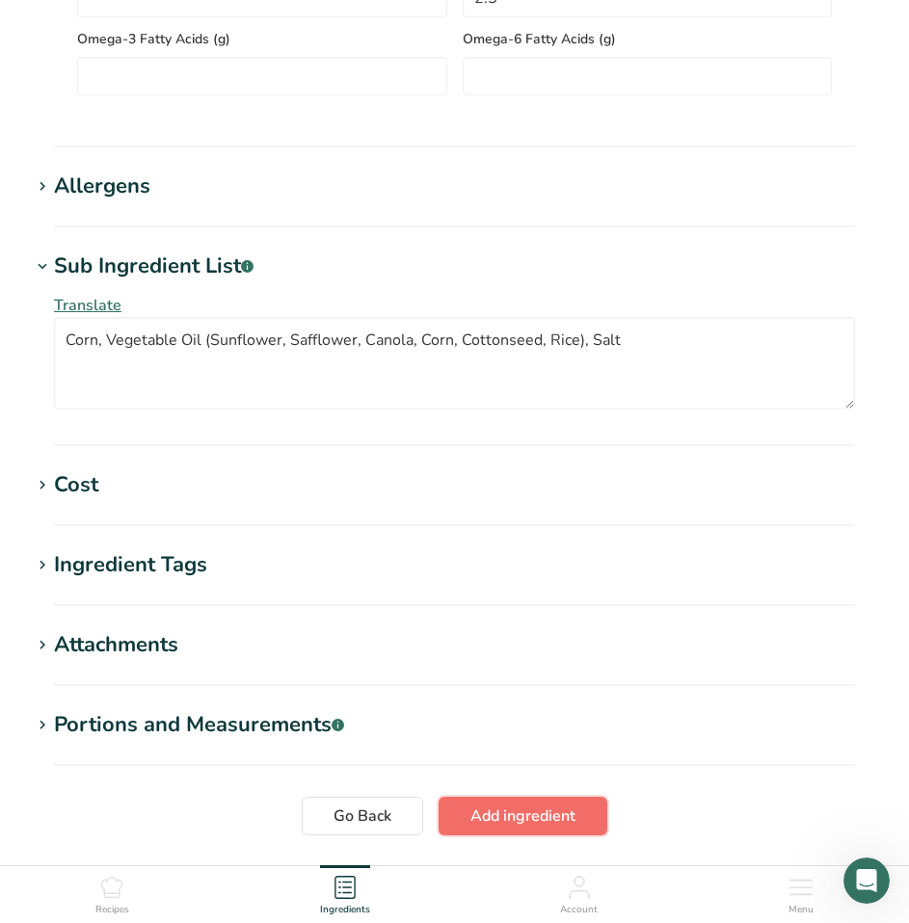
click at [539, 809] on span "Add ingredient" at bounding box center [522, 816] width 105 height 23
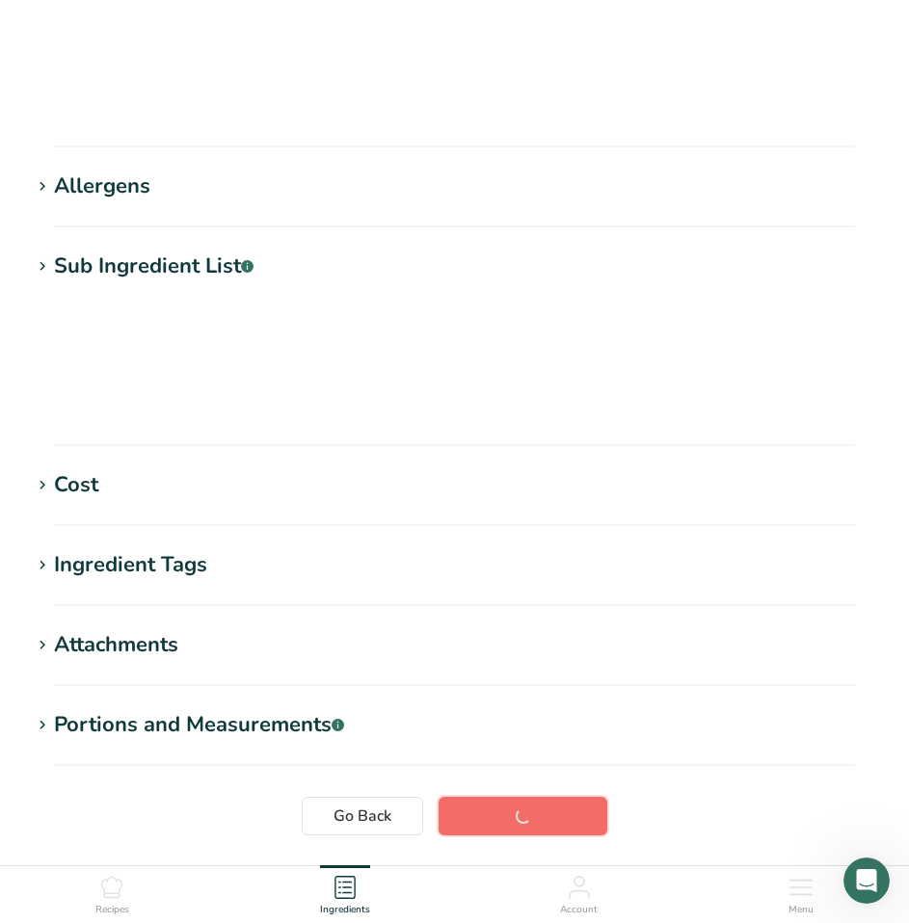
scroll to position [154, 0]
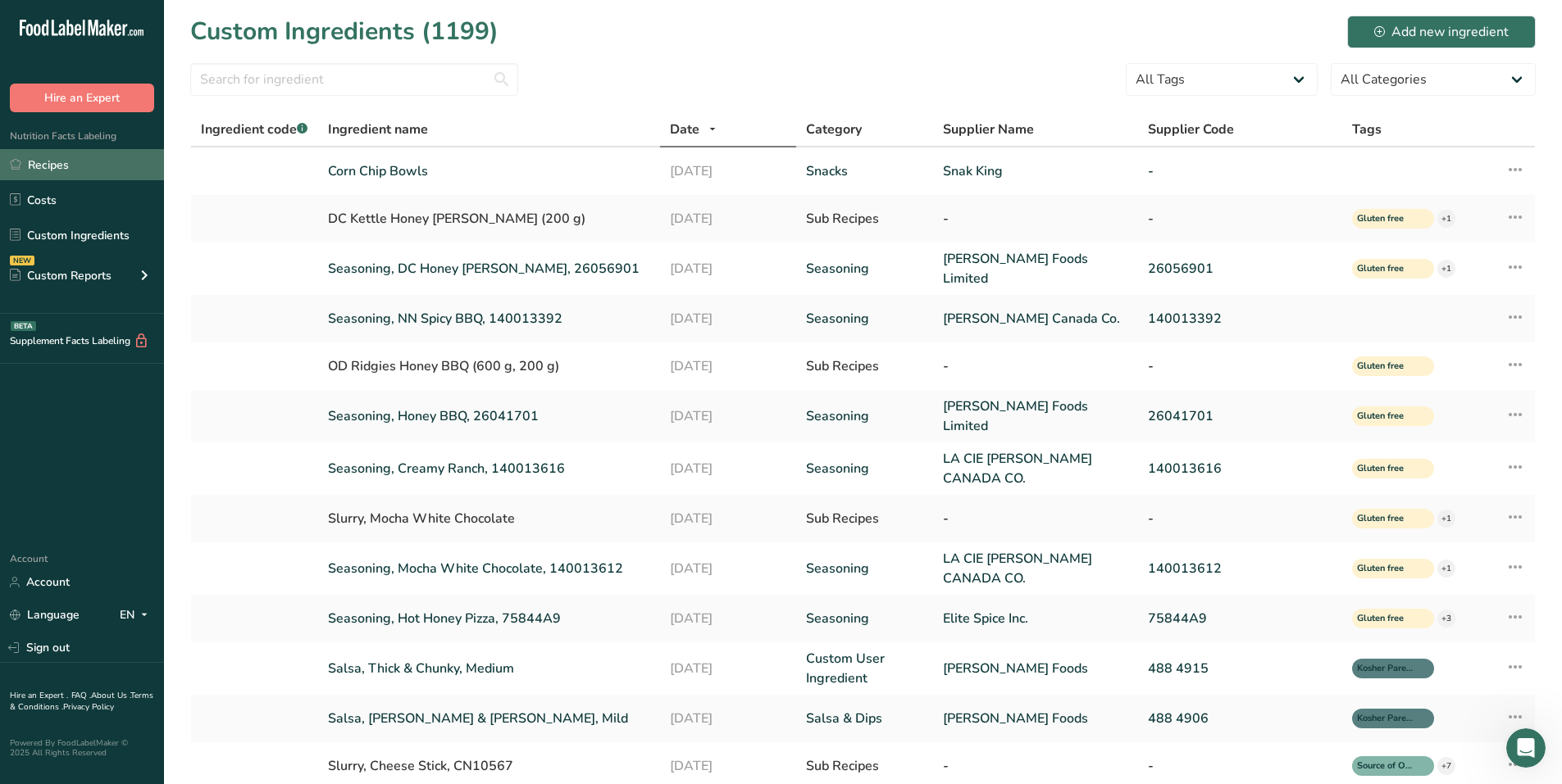
click at [33, 163] on link "Recipes" at bounding box center [82, 164] width 164 height 31
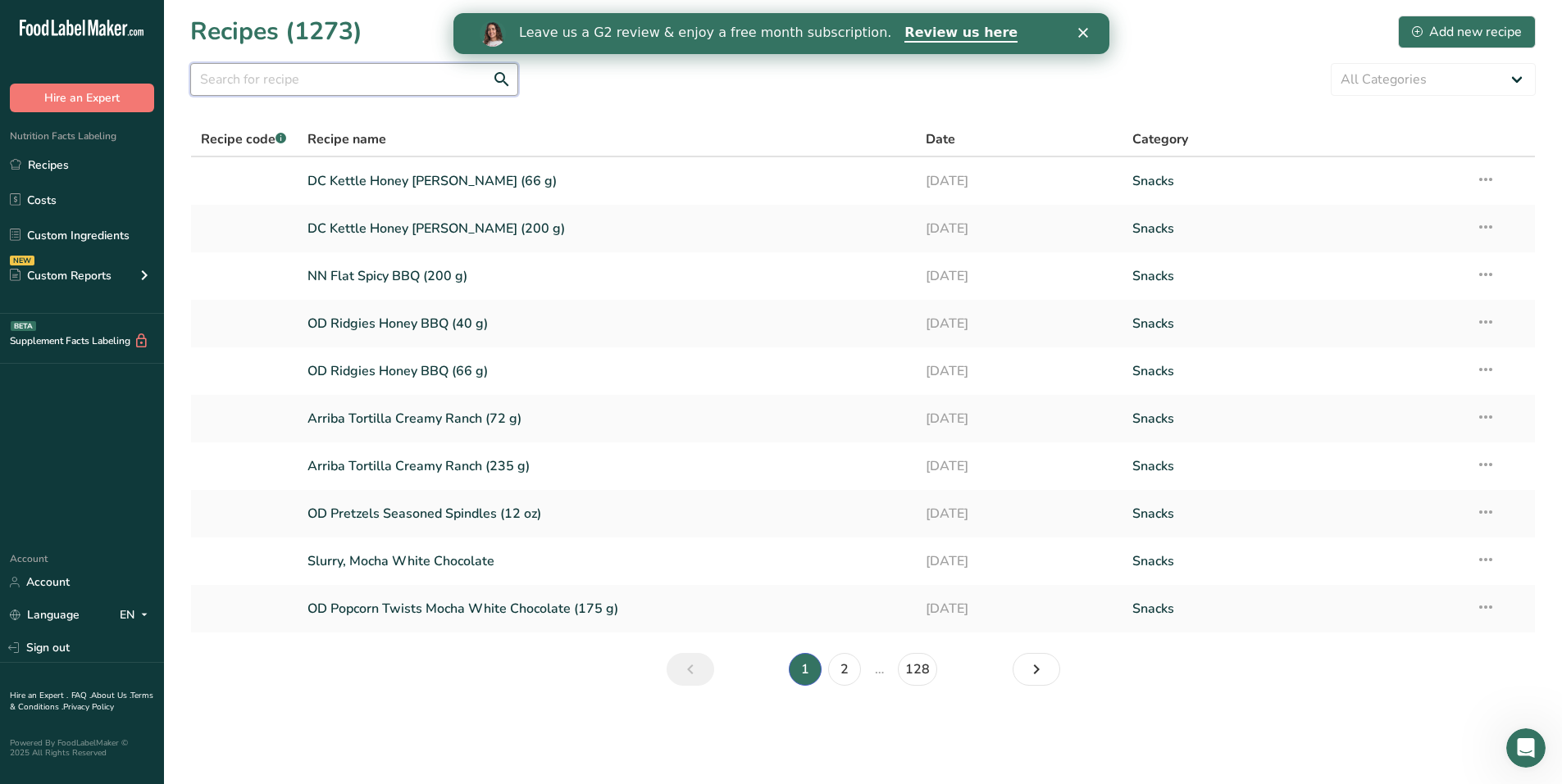
click at [259, 91] on input "text" at bounding box center [354, 79] width 328 height 33
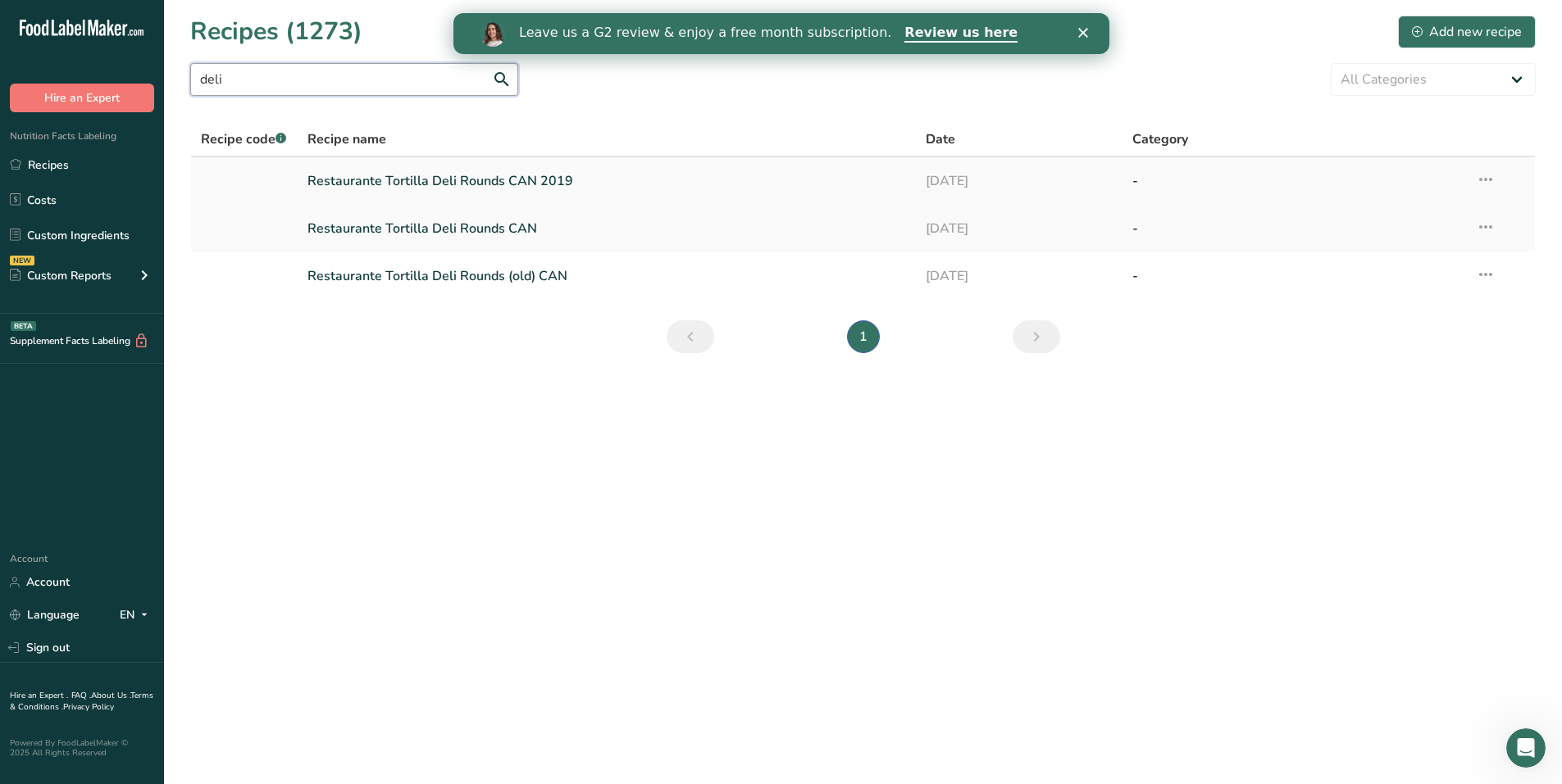
type input "deli"
click at [409, 181] on link "Restaurante Tortilla Deli Rounds CAN 2019" at bounding box center [607, 181] width 599 height 34
